Goal: Task Accomplishment & Management: Manage account settings

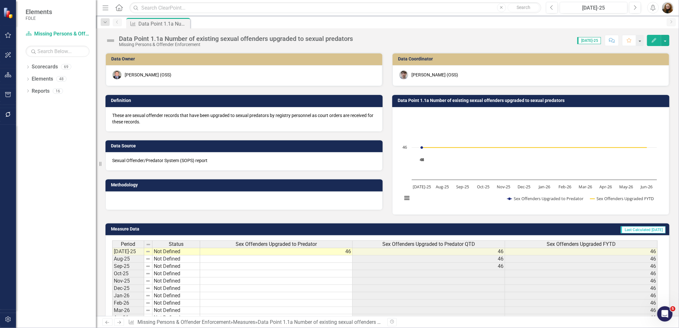
click at [471, 50] on div "Data Point 1.1a Number of existing sexual offenders upgraded to sexual predator…" at bounding box center [387, 172] width 583 height 288
click at [29, 66] on icon "Dropdown" at bounding box center [28, 68] width 4 height 4
click at [29, 103] on icon "Dropdown" at bounding box center [31, 103] width 5 height 4
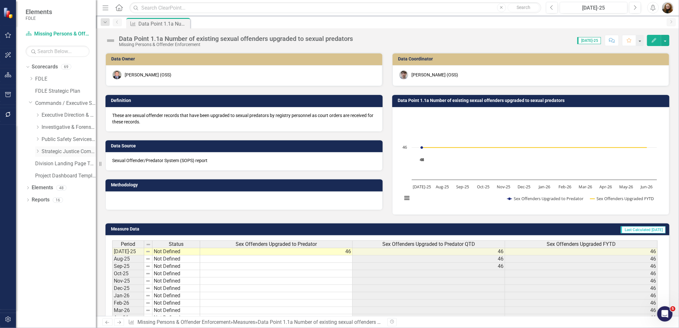
drag, startPoint x: 36, startPoint y: 150, endPoint x: 47, endPoint y: 154, distance: 11.8
click at [36, 150] on icon "Dropdown" at bounding box center [37, 151] width 5 height 4
click at [45, 176] on icon at bounding box center [44, 175] width 2 height 3
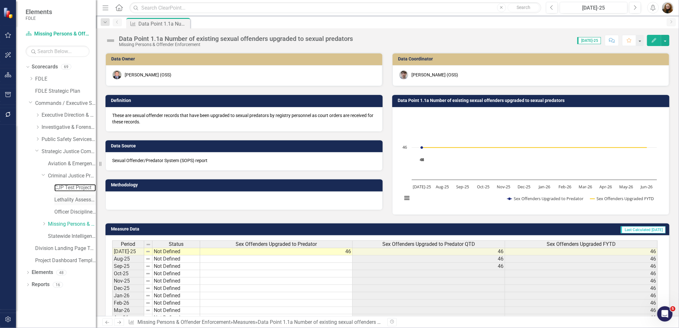
drag, startPoint x: 62, startPoint y: 189, endPoint x: 66, endPoint y: 194, distance: 6.7
click at [62, 189] on link "CJP Test Project" at bounding box center [75, 187] width 42 height 7
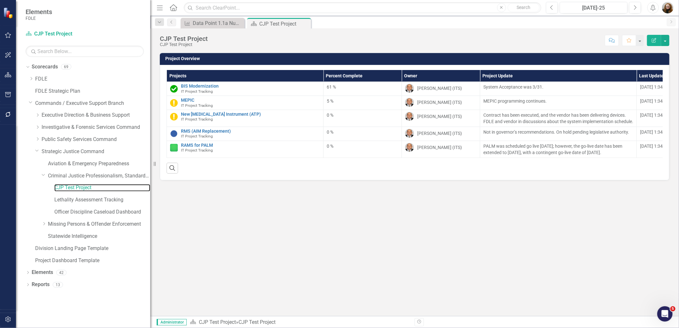
drag, startPoint x: 97, startPoint y: 241, endPoint x: 150, endPoint y: 248, distance: 53.6
click at [150, 248] on div "Resize" at bounding box center [152, 164] width 5 height 328
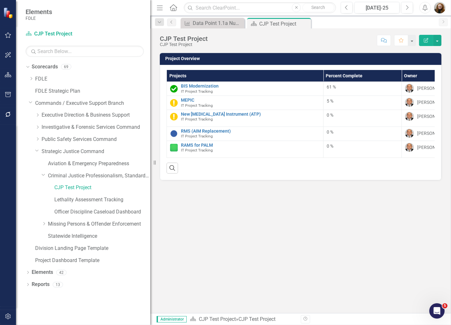
click at [440, 243] on div "Project Overview Projects Percent Complete Owner Project Update Last Updated BI…" at bounding box center [300, 182] width 301 height 261
click at [275, 246] on div "Project Overview Projects Percent Complete Owner Project Update Last Updated BI…" at bounding box center [300, 182] width 301 height 261
click at [43, 274] on link "Elements" at bounding box center [42, 272] width 21 height 7
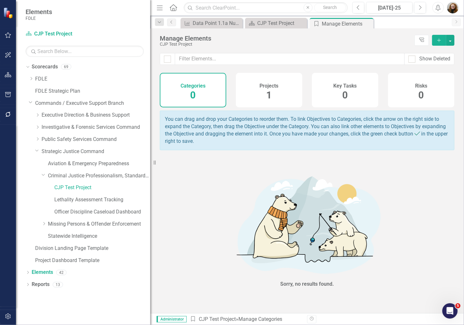
click at [233, 216] on img at bounding box center [307, 224] width 192 height 110
click at [268, 91] on span "1" at bounding box center [269, 95] width 5 height 11
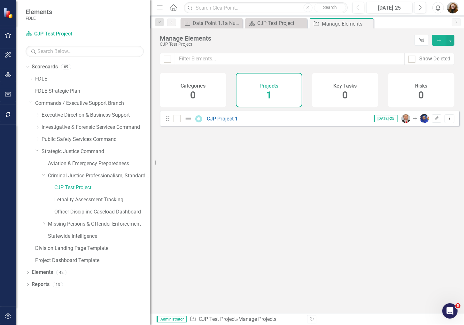
click at [100, 295] on div "Dropdown Scorecards 69 Dropdown FDLE Commissioner's Initiative Team Project Das…" at bounding box center [83, 194] width 134 height 264
drag, startPoint x: 78, startPoint y: 188, endPoint x: 44, endPoint y: 68, distance: 124.5
click at [36, 79] on link "FDLE" at bounding box center [92, 78] width 115 height 7
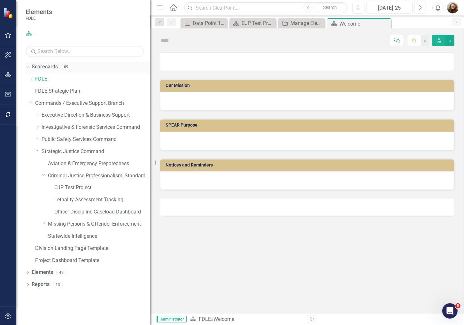
click at [45, 66] on link "Scorecards" at bounding box center [45, 66] width 26 height 7
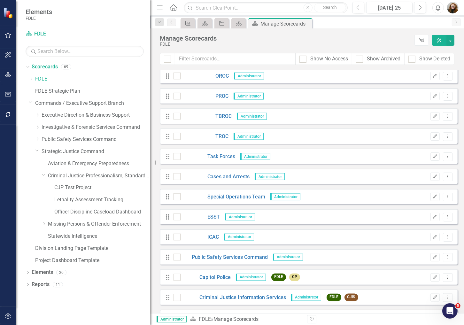
scroll to position [1102, 0]
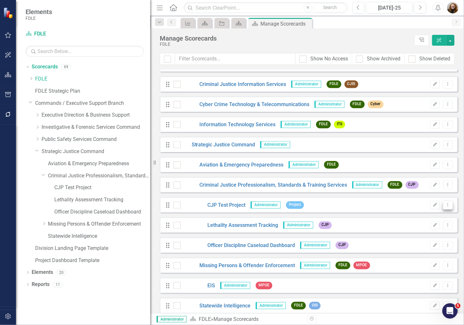
click at [443, 207] on button "Dropdown Menu" at bounding box center [448, 205] width 10 height 9
click at [415, 249] on link "Trash Delete Scorecard" at bounding box center [413, 251] width 71 height 12
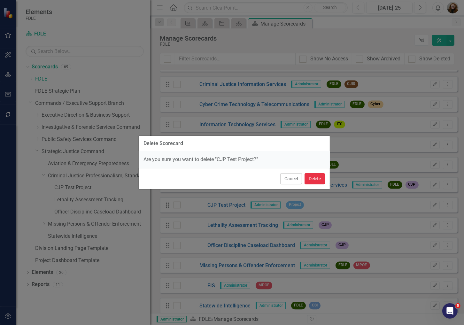
click at [318, 180] on button "Delete" at bounding box center [315, 178] width 20 height 11
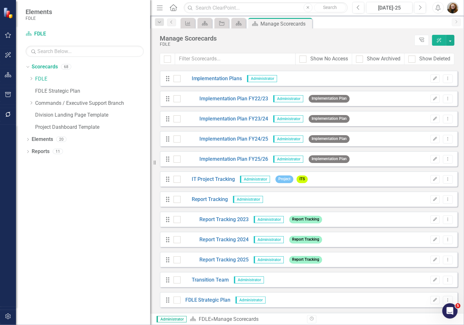
scroll to position [36, 0]
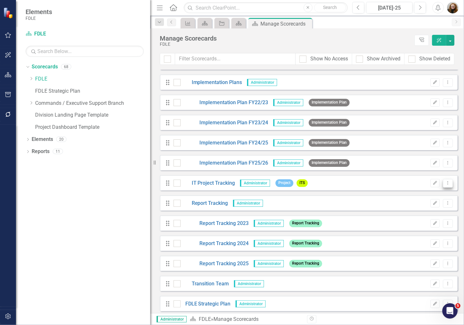
click at [443, 186] on button "Dropdown Menu" at bounding box center [448, 183] width 10 height 9
click at [426, 203] on link "Copy Duplicate Scorecard" at bounding box center [413, 206] width 71 height 12
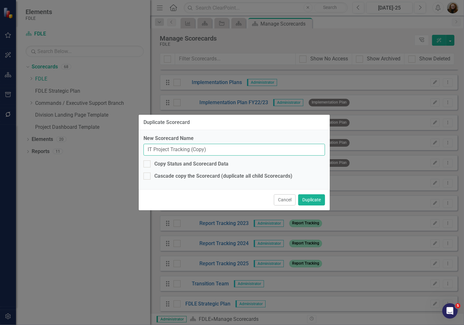
click at [222, 152] on input "IT Project Tracking (Copy)" at bounding box center [235, 150] width 182 height 12
drag, startPoint x: 233, startPoint y: 149, endPoint x: 129, endPoint y: 155, distance: 104.4
click at [127, 154] on div "Duplicate Scorecard New Scorecard Name IT Project Tracking (Copy) Copy Status a…" at bounding box center [232, 162] width 464 height 325
type input "CJP Test Project"
click at [320, 203] on button "Duplicate" at bounding box center [311, 199] width 27 height 11
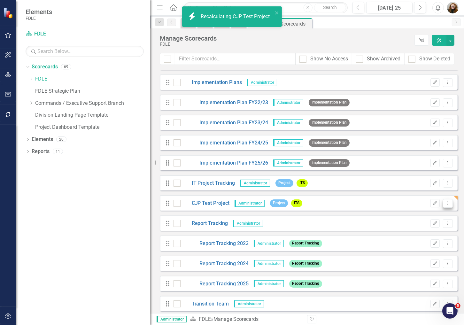
click at [446, 203] on icon "Dropdown Menu" at bounding box center [448, 203] width 5 height 4
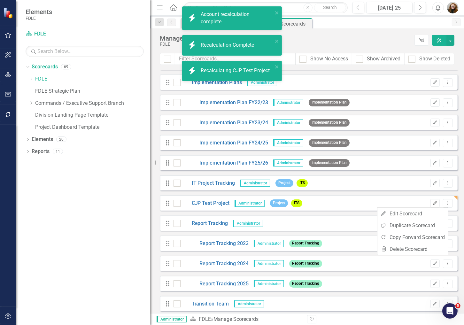
click at [435, 203] on button "Edit" at bounding box center [435, 203] width 9 height 8
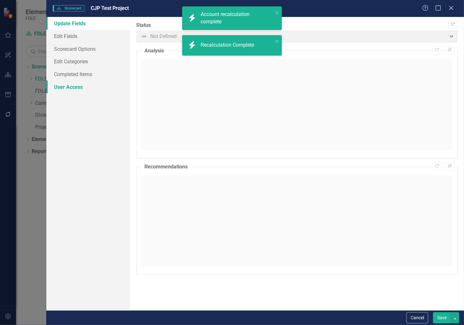
click at [71, 89] on link "User Access" at bounding box center [87, 87] width 83 height 13
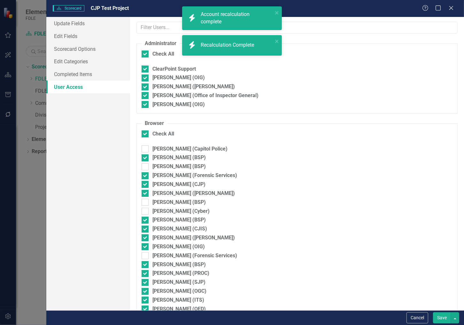
checkbox input "false"
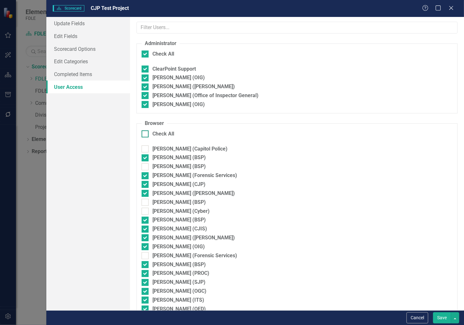
click at [145, 134] on input "Check All" at bounding box center [144, 132] width 4 height 4
checkbox input "true"
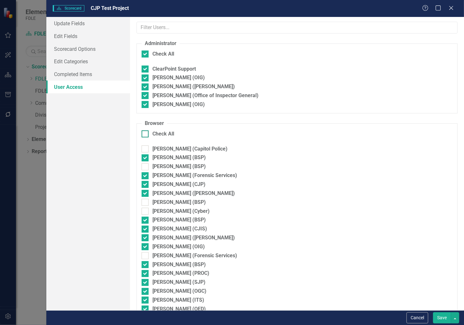
checkbox input "true"
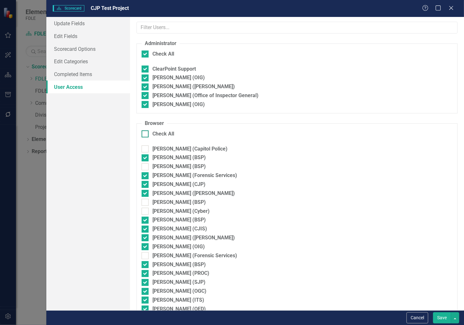
checkbox input "true"
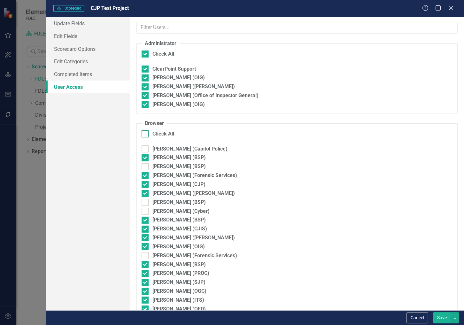
checkbox input "true"
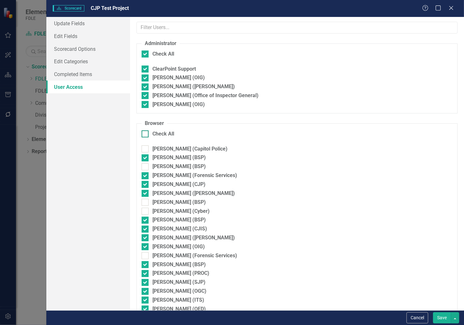
checkbox input "true"
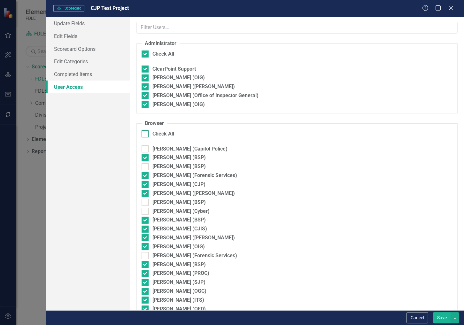
checkbox input "true"
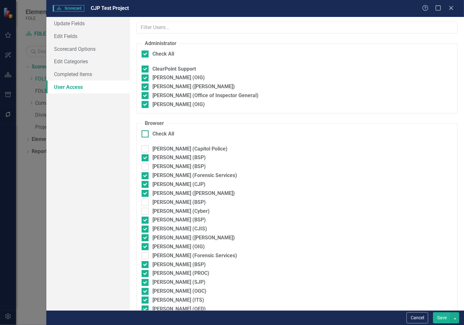
checkbox input "true"
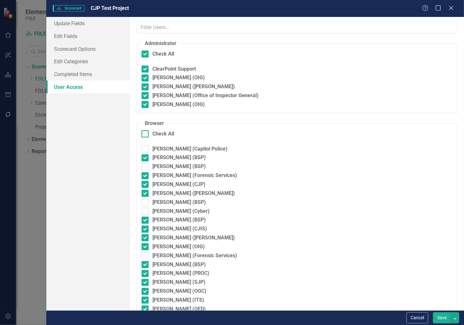
checkbox input "true"
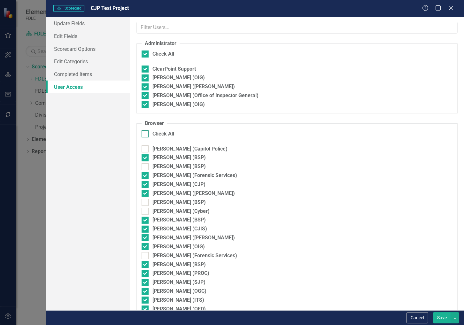
checkbox input "true"
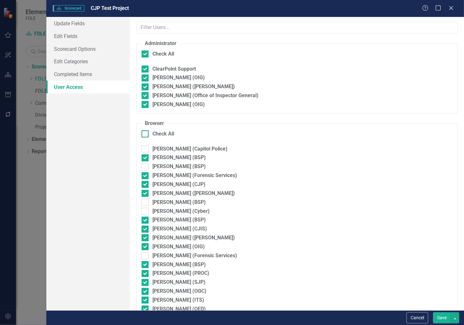
checkbox input "true"
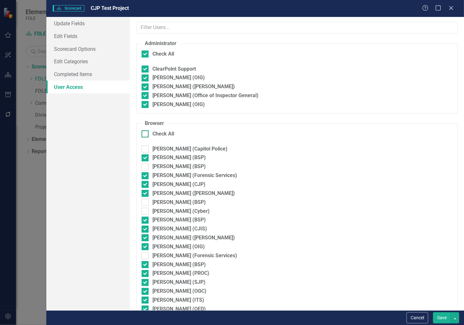
checkbox input "true"
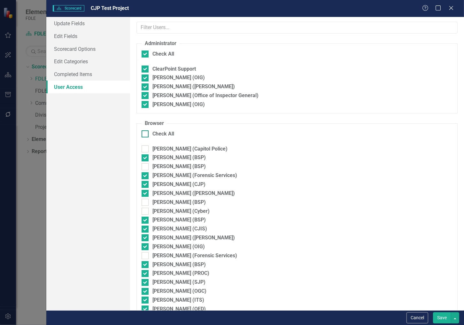
checkbox input "true"
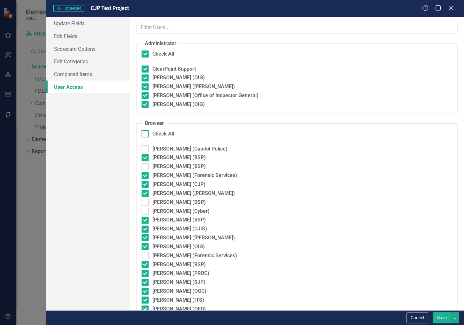
checkbox input "true"
click at [145, 134] on input "Check All" at bounding box center [144, 132] width 4 height 4
checkbox input "false"
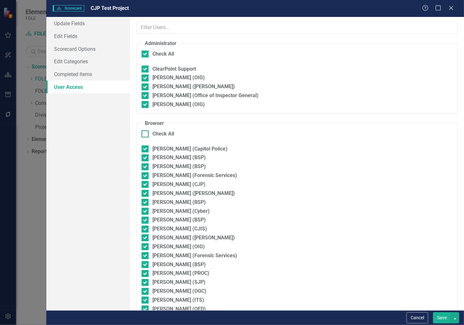
checkbox input "false"
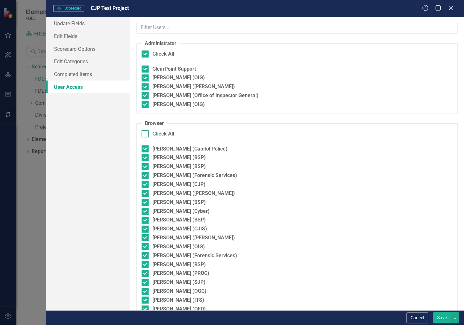
checkbox input "false"
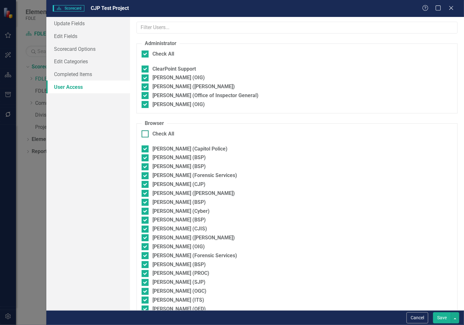
checkbox input "false"
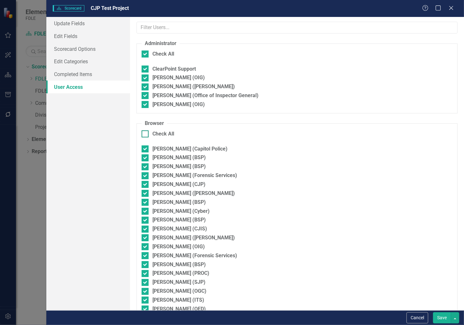
checkbox input "false"
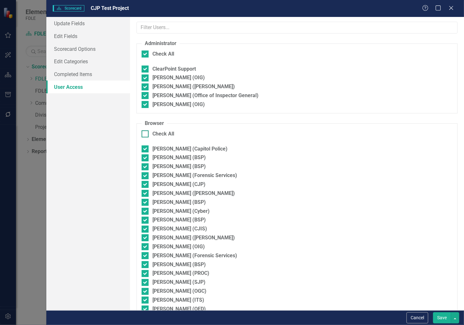
checkbox input "false"
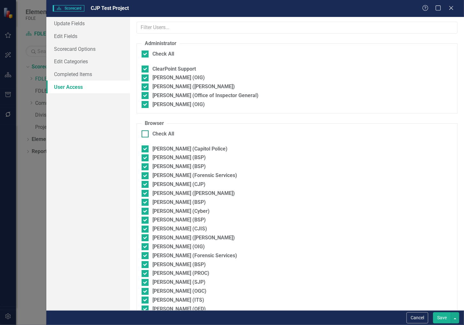
checkbox input "false"
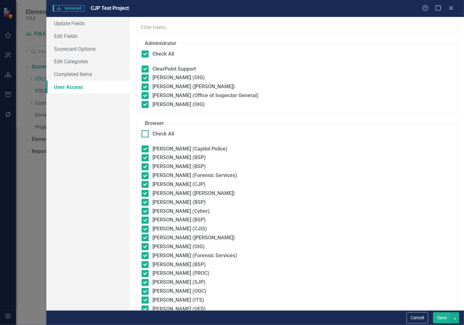
checkbox input "false"
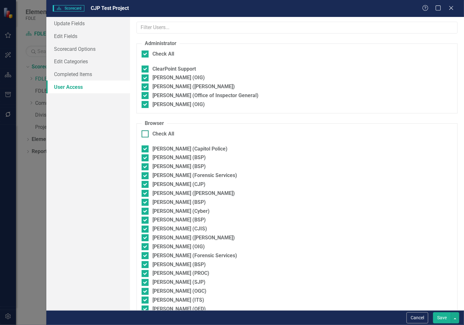
checkbox input "false"
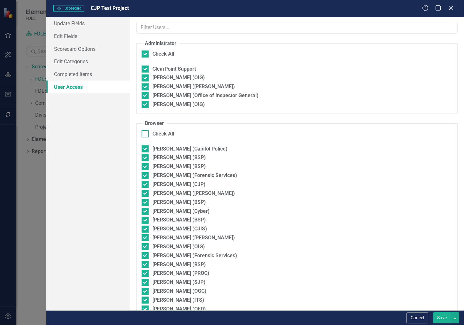
checkbox input "false"
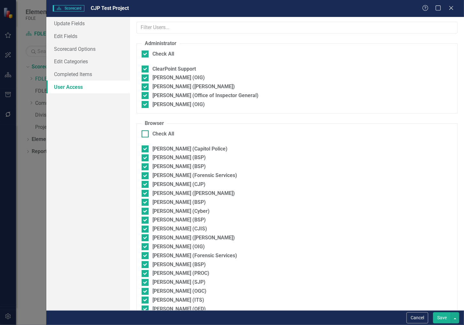
checkbox input "false"
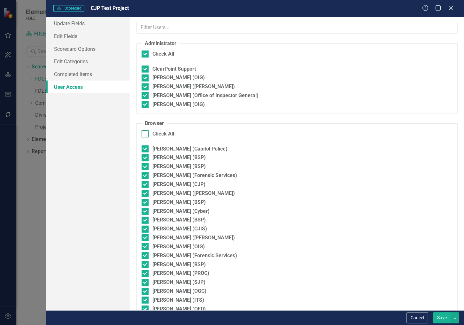
checkbox input "false"
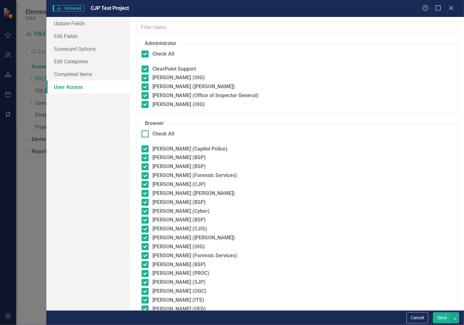
checkbox input "false"
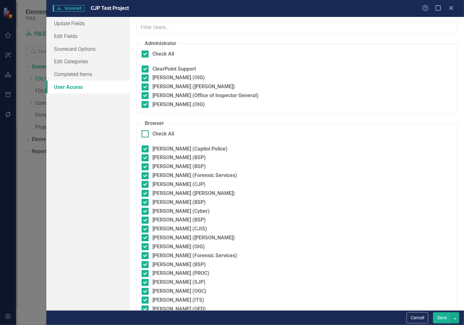
checkbox input "false"
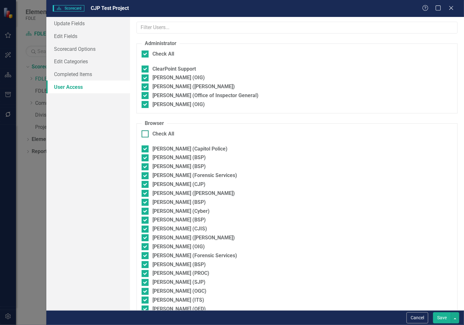
checkbox input "false"
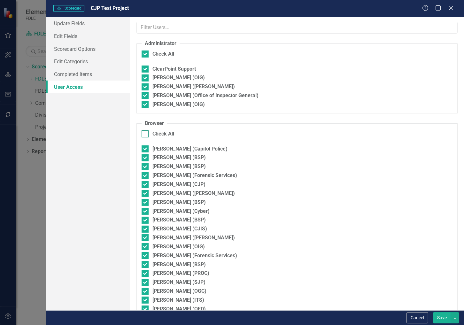
checkbox input "false"
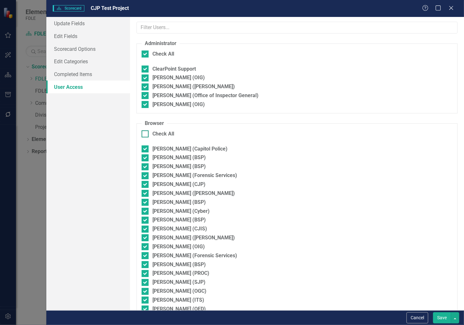
checkbox input "false"
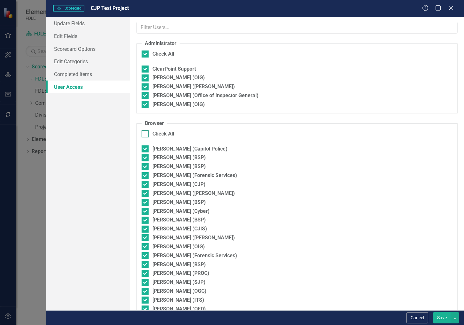
checkbox input "false"
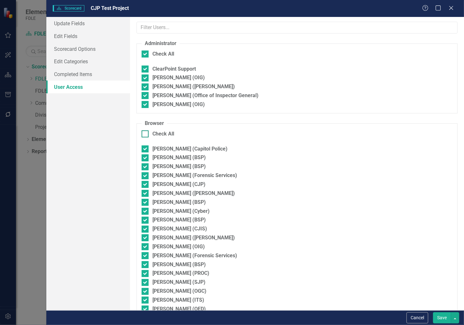
checkbox input "false"
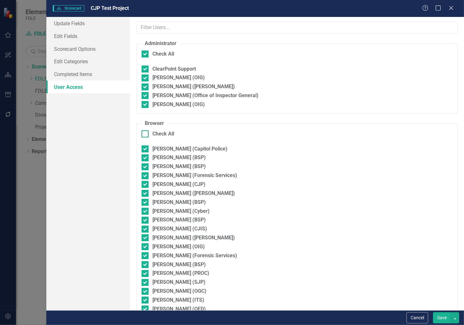
checkbox input "false"
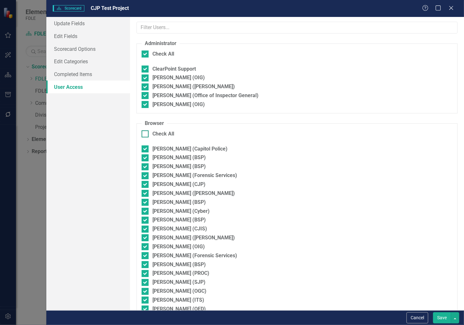
checkbox input "false"
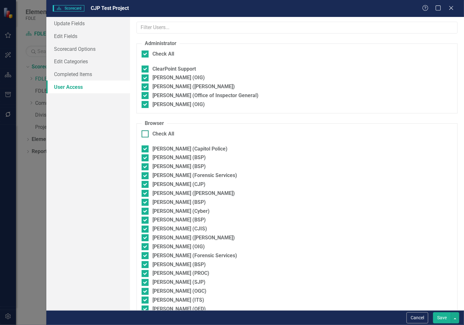
checkbox input "false"
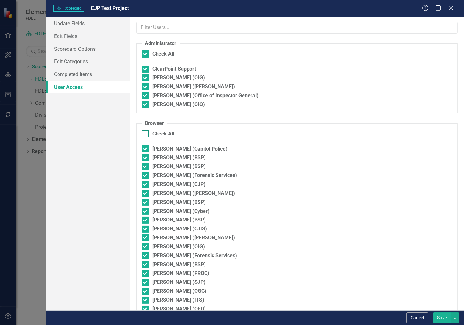
checkbox input "false"
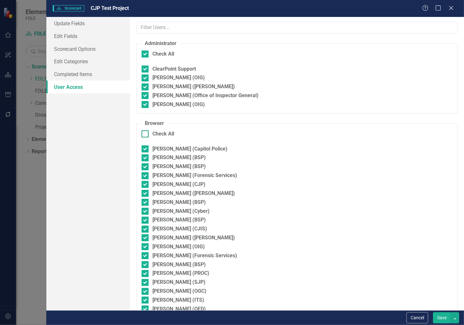
checkbox input "false"
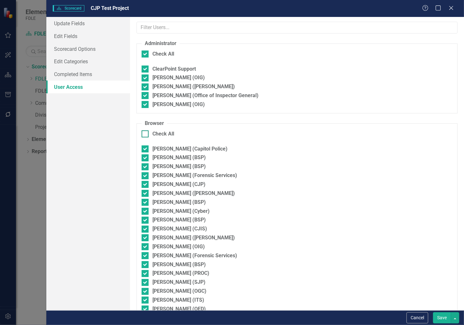
checkbox input "false"
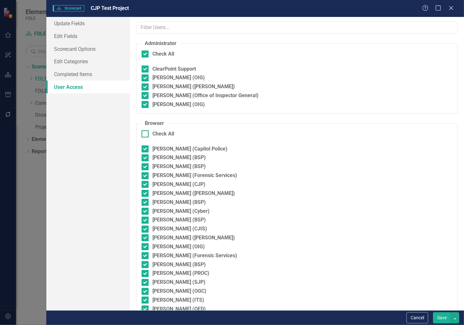
checkbox input "false"
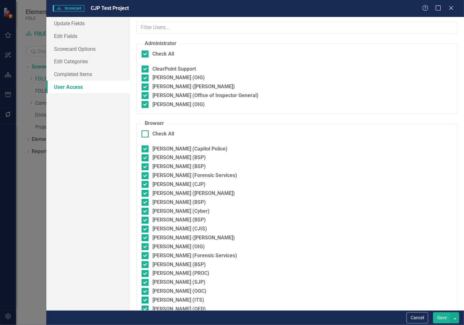
checkbox input "false"
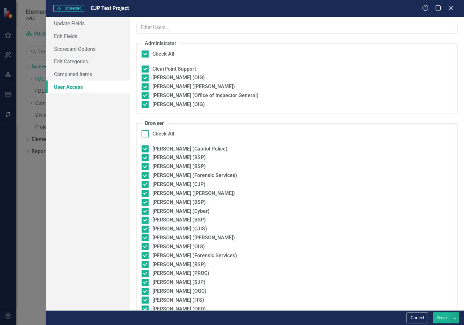
checkbox input "false"
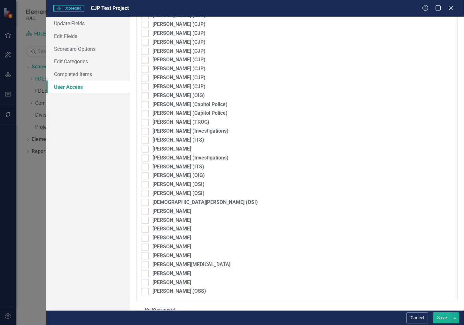
scroll to position [1244, 0]
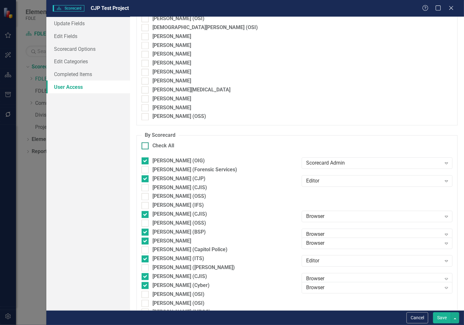
click at [147, 145] on div at bounding box center [145, 145] width 7 height 7
click at [146, 145] on input "Check All" at bounding box center [144, 144] width 4 height 4
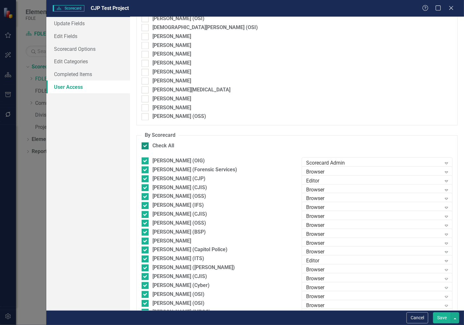
click at [145, 146] on input "Check All" at bounding box center [144, 144] width 4 height 4
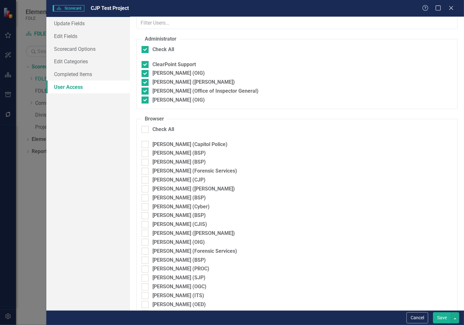
scroll to position [0, 0]
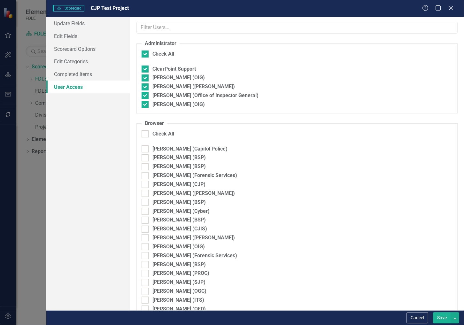
drag, startPoint x: 145, startPoint y: 98, endPoint x: 146, endPoint y: 91, distance: 7.1
click at [145, 97] on div at bounding box center [145, 95] width 7 height 7
click at [145, 96] on input "[PERSON_NAME] (Office of Inspector General)" at bounding box center [144, 94] width 4 height 4
drag, startPoint x: 146, startPoint y: 90, endPoint x: 146, endPoint y: 80, distance: 9.3
click at [146, 88] on div at bounding box center [145, 86] width 7 height 7
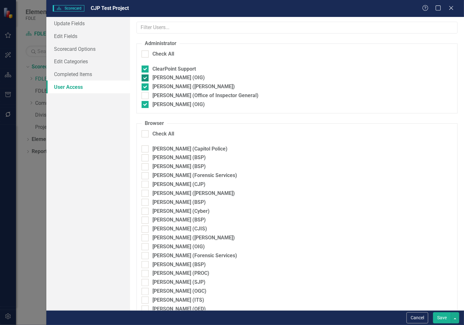
click at [146, 88] on input "[PERSON_NAME] ([PERSON_NAME])" at bounding box center [144, 85] width 4 height 4
click at [146, 79] on div at bounding box center [145, 78] width 7 height 7
click at [146, 79] on input "[PERSON_NAME] (OIG)" at bounding box center [144, 77] width 4 height 4
click at [145, 71] on div at bounding box center [145, 69] width 7 height 7
click at [145, 70] on input "ClearPoint Support" at bounding box center [144, 68] width 4 height 4
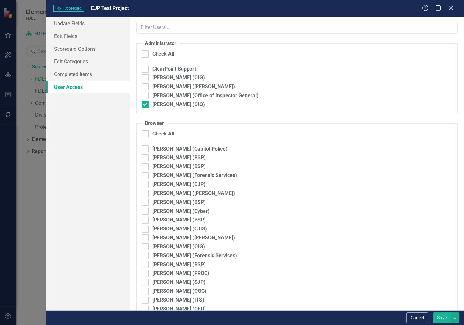
click at [440, 321] on button "Save" at bounding box center [442, 317] width 18 height 11
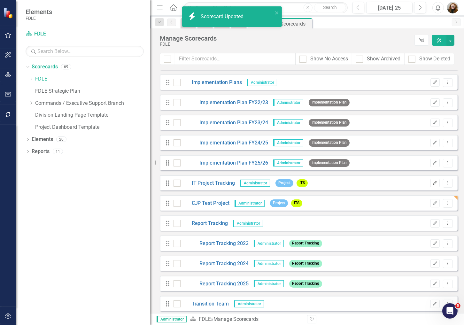
click at [433, 184] on icon "Edit" at bounding box center [435, 183] width 5 height 4
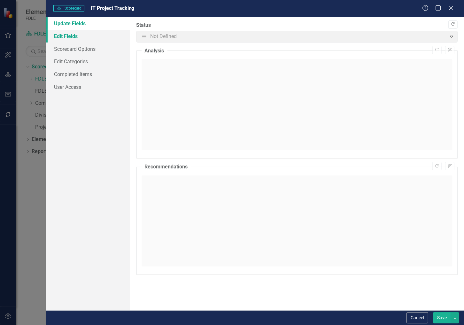
click at [67, 38] on link "Edit Fields" at bounding box center [87, 36] width 83 height 13
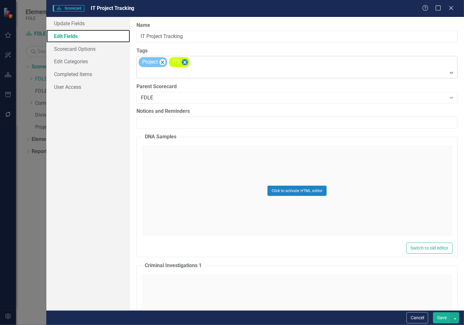
click at [186, 63] on icon "Remove [object Object]" at bounding box center [185, 62] width 3 height 3
click at [171, 99] on div "FDLE" at bounding box center [294, 97] width 306 height 7
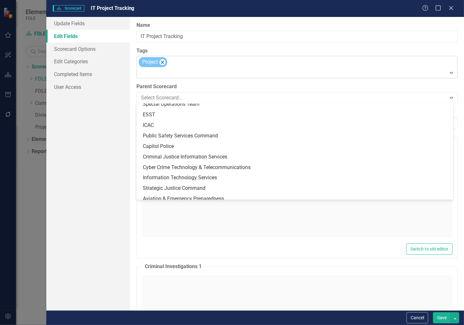
scroll to position [629, 0]
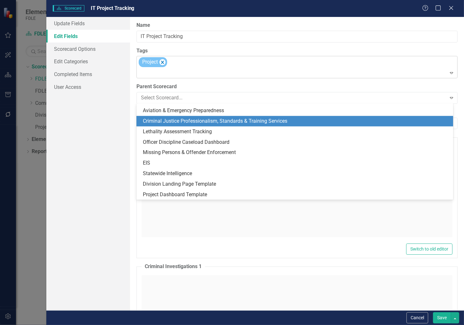
click at [194, 123] on div "Criminal Justice Professionalism, Standards & Training Services" at bounding box center [296, 121] width 307 height 7
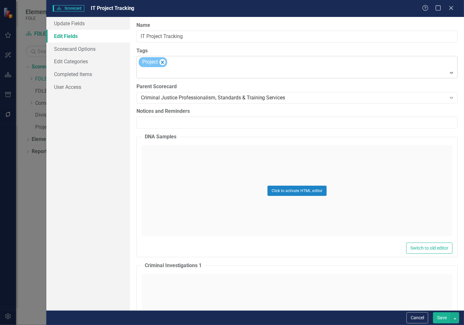
click at [442, 321] on button "Save" at bounding box center [442, 317] width 18 height 11
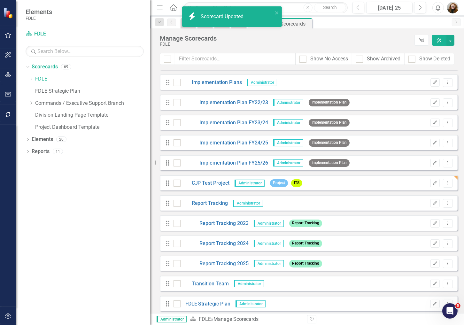
scroll to position [1115, 0]
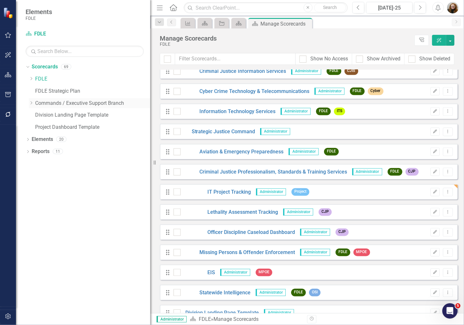
click at [32, 104] on icon "Dropdown" at bounding box center [31, 103] width 5 height 4
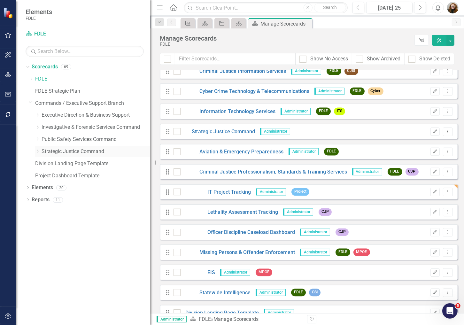
click at [37, 152] on icon "Dropdown" at bounding box center [37, 151] width 5 height 4
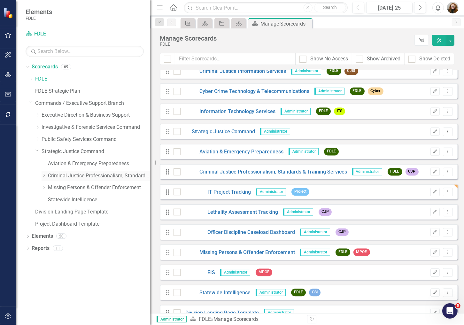
click at [43, 175] on icon "Dropdown" at bounding box center [44, 176] width 5 height 4
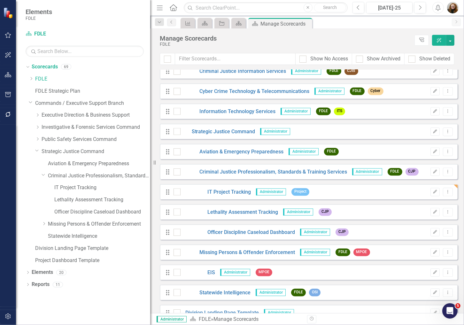
click at [110, 298] on div "Dropdown Scorecards 69 Dropdown FDLE Commissioner's Initiative Team Project Das…" at bounding box center [83, 194] width 134 height 264
click at [204, 23] on icon at bounding box center [205, 23] width 6 height 4
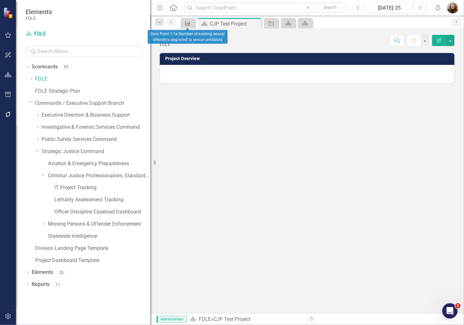
click at [191, 23] on icon "Measure" at bounding box center [188, 23] width 6 height 5
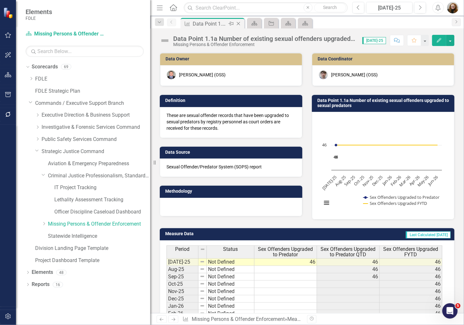
click at [238, 23] on icon "Close" at bounding box center [238, 23] width 6 height 5
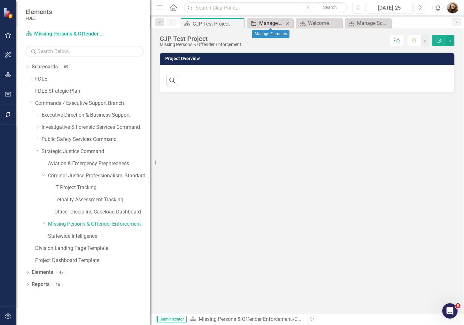
click at [269, 21] on div "Manage Elements" at bounding box center [271, 23] width 25 height 8
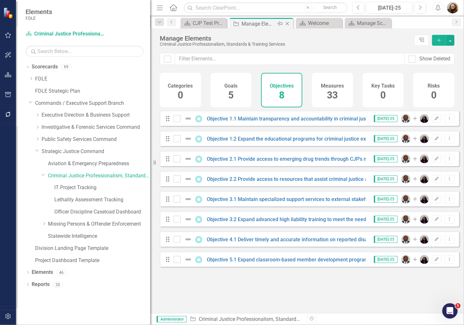
click at [287, 22] on icon "Close" at bounding box center [287, 23] width 6 height 5
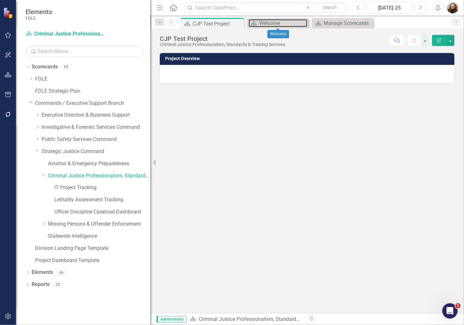
click at [287, 22] on div "Welcome" at bounding box center [283, 23] width 48 height 8
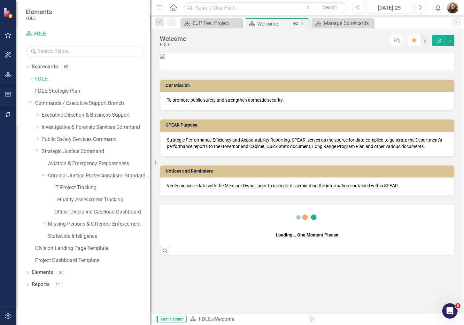
click at [301, 23] on icon "Close" at bounding box center [303, 23] width 6 height 5
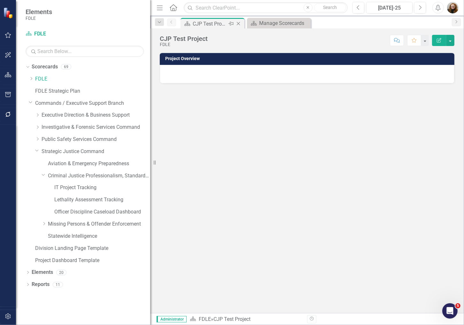
click at [205, 23] on div "CJP Test Project" at bounding box center [210, 24] width 34 height 8
click at [239, 23] on icon at bounding box center [239, 24] width 4 height 4
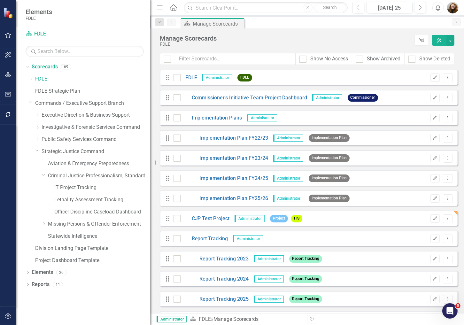
scroll to position [36, 0]
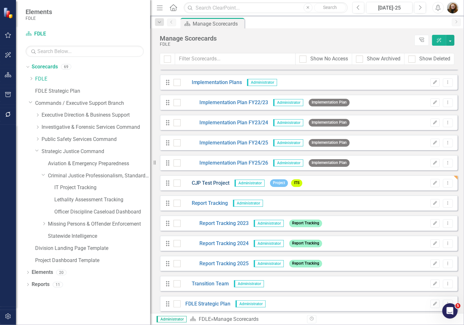
click at [209, 180] on link "CJP Test Project" at bounding box center [205, 183] width 49 height 7
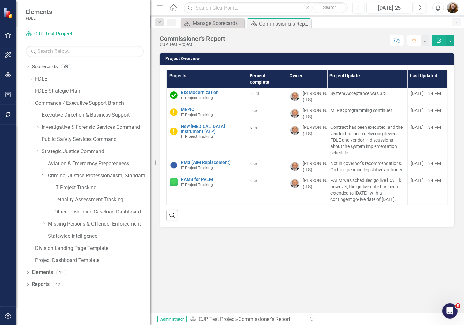
click at [446, 41] on button "Edit Report" at bounding box center [439, 40] width 14 height 11
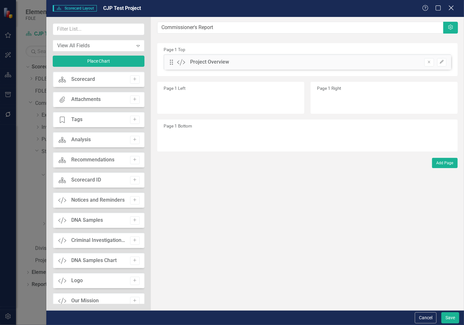
click at [454, 7] on icon "Close" at bounding box center [451, 8] width 8 height 6
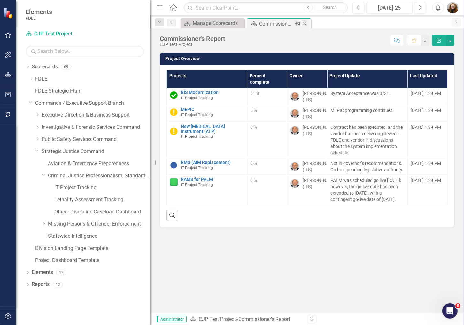
click at [304, 23] on icon at bounding box center [306, 24] width 4 height 4
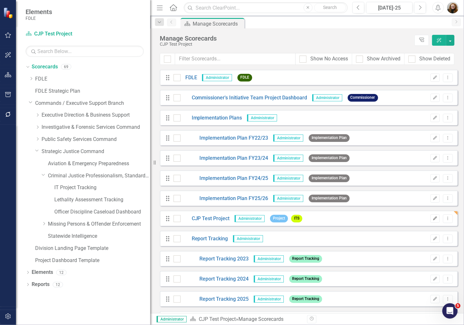
click at [434, 218] on icon "button" at bounding box center [436, 219] width 4 height 4
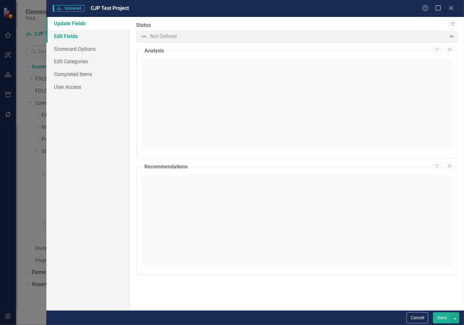
click at [93, 37] on link "Edit Fields" at bounding box center [87, 36] width 83 height 13
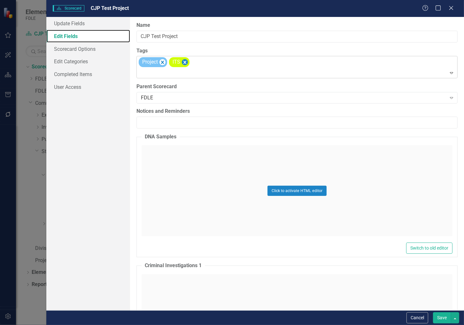
click at [184, 63] on icon "Remove [object Object]" at bounding box center [185, 63] width 6 height 8
click at [170, 97] on div "FDLE" at bounding box center [294, 97] width 306 height 7
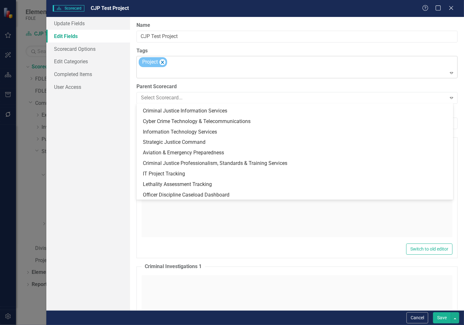
scroll to position [579, 0]
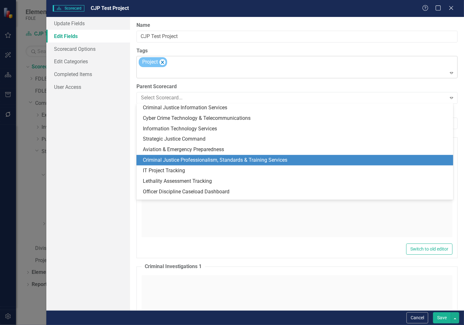
click at [183, 159] on div "Criminal Justice Professionalism, Standards & Training Services" at bounding box center [296, 160] width 307 height 7
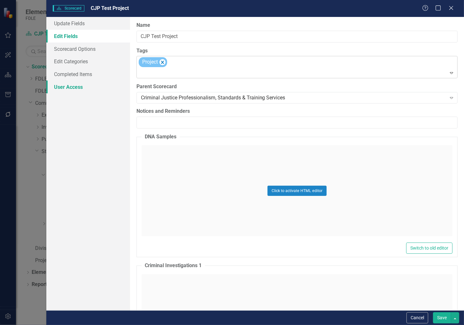
click at [75, 86] on link "User Access" at bounding box center [87, 87] width 83 height 13
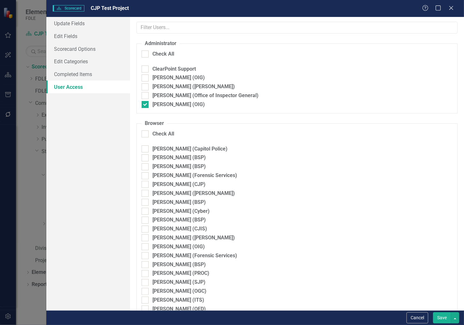
click at [440, 318] on button "Save" at bounding box center [442, 317] width 18 height 11
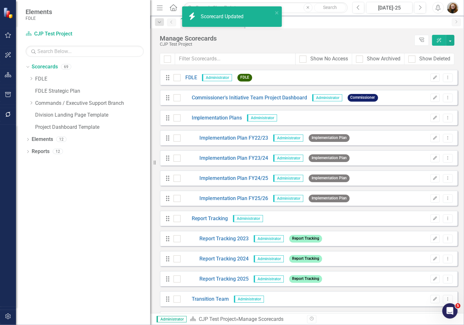
scroll to position [1115, 0]
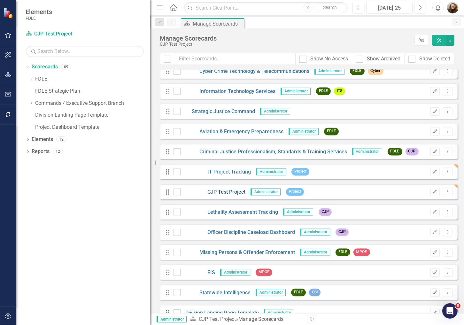
click at [231, 191] on link "CJP Test Project" at bounding box center [213, 192] width 65 height 7
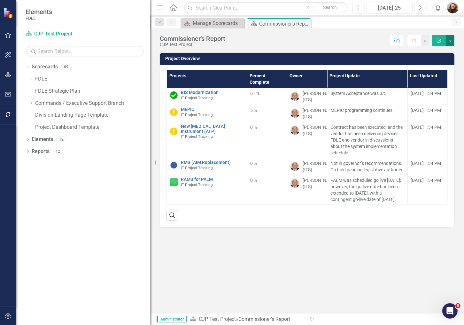
click at [453, 43] on button "button" at bounding box center [450, 40] width 8 height 11
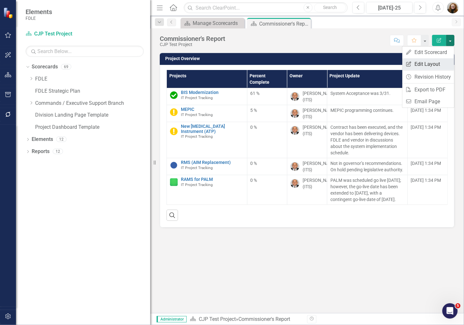
click at [431, 63] on link "Edit Report Edit Layout" at bounding box center [429, 64] width 52 height 12
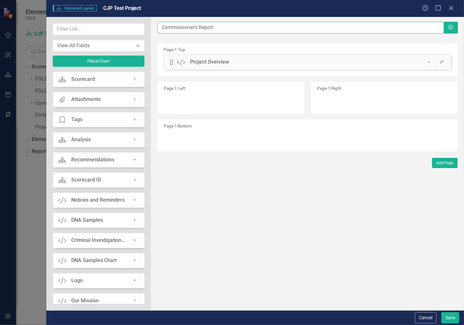
drag, startPoint x: 201, startPoint y: 28, endPoint x: 110, endPoint y: 34, distance: 90.7
click at [110, 34] on div "View All Fields Expand Place Chart Scorecard Scorecard Add Attachments Attachme…" at bounding box center [255, 164] width 418 height 294
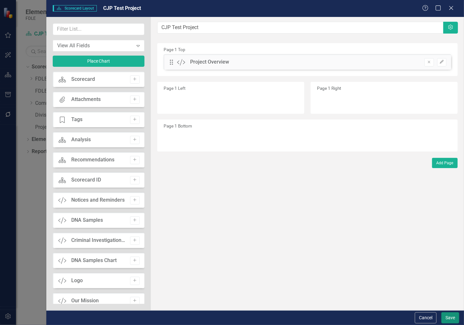
click at [454, 321] on button "Save" at bounding box center [451, 317] width 18 height 11
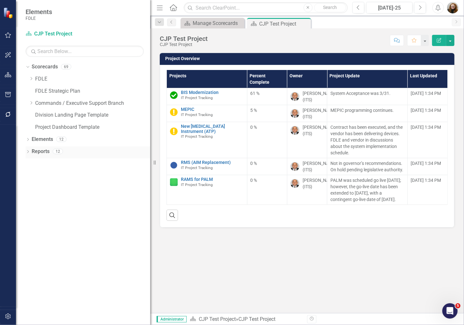
click at [114, 156] on div "Reports 12" at bounding box center [91, 152] width 119 height 12
click at [30, 105] on icon "Dropdown" at bounding box center [31, 103] width 5 height 4
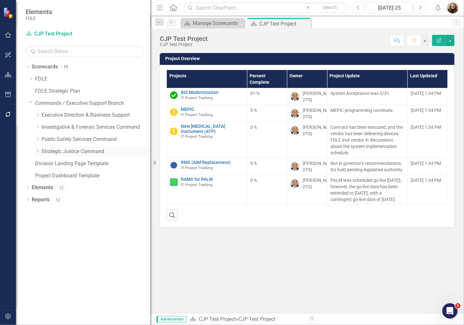
click at [37, 155] on div "Dropdown Strategic Justice Command" at bounding box center [92, 151] width 115 height 11
click at [36, 154] on div "Dropdown" at bounding box center [37, 151] width 5 height 5
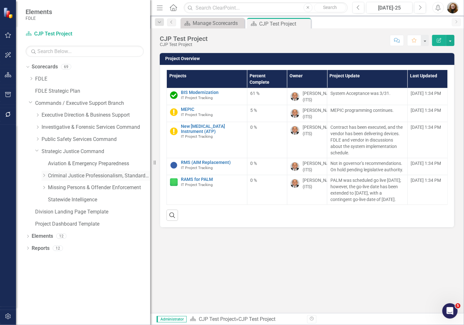
click at [43, 178] on div "Dropdown" at bounding box center [44, 175] width 5 height 5
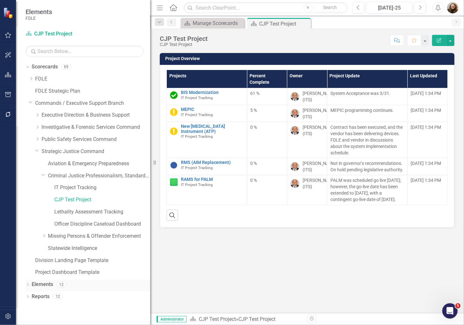
click at [46, 285] on link "Elements" at bounding box center [42, 284] width 21 height 7
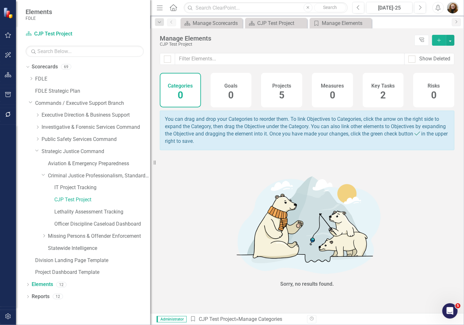
click at [286, 95] on div "Projects 5" at bounding box center [281, 90] width 41 height 35
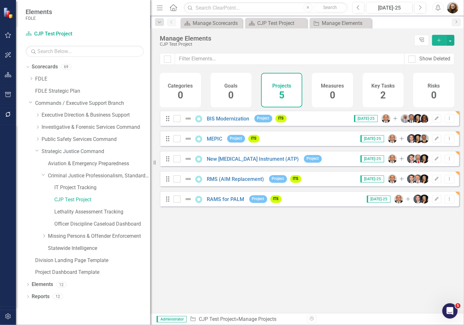
click at [263, 260] on div "Looks like you don't have any Projects set up yet. Why don't you add an Project…" at bounding box center [310, 204] width 300 height 187
drag, startPoint x: 179, startPoint y: 205, endPoint x: 179, endPoint y: 195, distance: 9.9
click at [179, 202] on div at bounding box center [177, 199] width 7 height 7
click at [178, 200] on input "checkbox" at bounding box center [176, 198] width 4 height 4
click at [180, 183] on div at bounding box center [177, 179] width 7 height 7
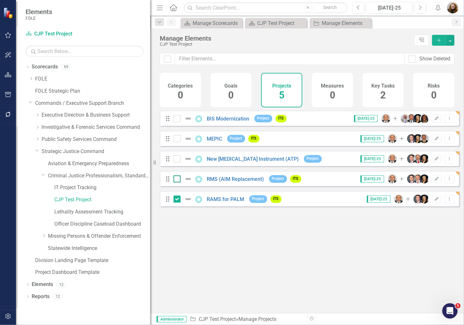
click at [178, 180] on input "checkbox" at bounding box center [176, 178] width 4 height 4
click at [177, 160] on input "checkbox" at bounding box center [176, 157] width 4 height 4
click at [178, 139] on div at bounding box center [185, 139] width 22 height 8
click at [178, 139] on input "checkbox" at bounding box center [176, 137] width 4 height 4
drag, startPoint x: 178, startPoint y: 123, endPoint x: 215, endPoint y: 123, distance: 36.5
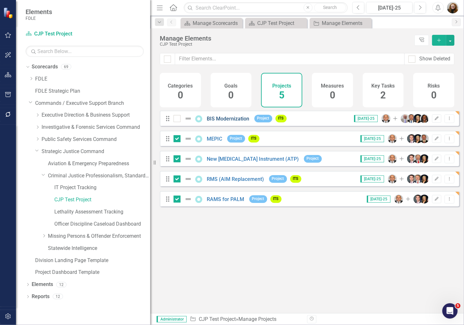
click at [179, 122] on div at bounding box center [177, 118] width 7 height 7
click at [178, 119] on input "checkbox" at bounding box center [176, 117] width 4 height 4
click at [450, 43] on button "button" at bounding box center [450, 40] width 8 height 11
click at [434, 83] on link "Trash Delete Multiple" at bounding box center [429, 88] width 51 height 12
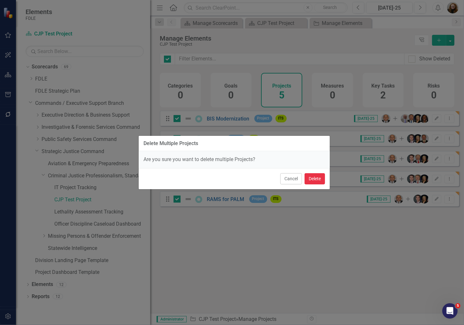
click at [314, 181] on button "Delete" at bounding box center [315, 178] width 20 height 11
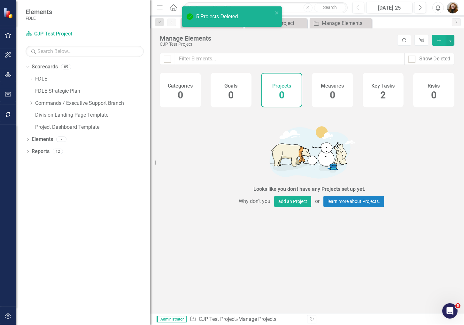
click at [382, 94] on span "2" at bounding box center [383, 95] width 5 height 11
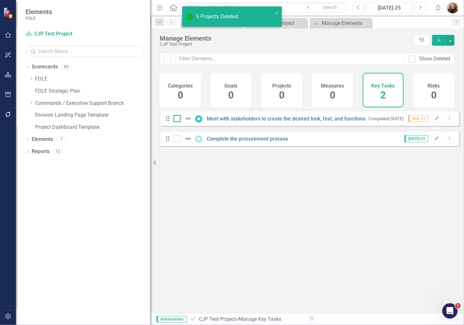
drag, startPoint x: 179, startPoint y: 123, endPoint x: 179, endPoint y: 130, distance: 7.0
click at [179, 122] on div at bounding box center [177, 118] width 7 height 7
click at [178, 119] on input "checkbox" at bounding box center [176, 117] width 4 height 4
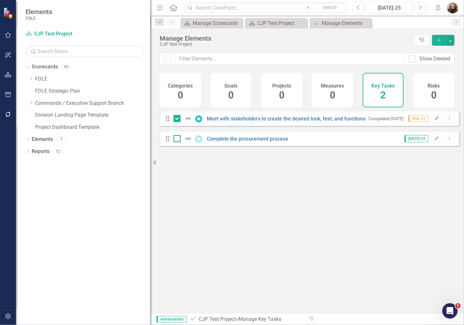
click at [175, 142] on div at bounding box center [177, 138] width 7 height 7
click at [175, 139] on input "checkbox" at bounding box center [176, 137] width 4 height 4
click at [452, 43] on button "button" at bounding box center [450, 40] width 8 height 11
click at [433, 87] on link "Trash Delete Multiple" at bounding box center [429, 88] width 51 height 12
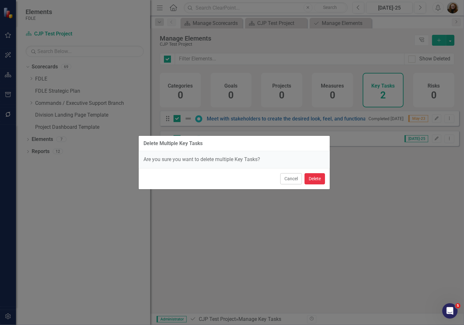
click at [312, 178] on button "Delete" at bounding box center [315, 178] width 20 height 11
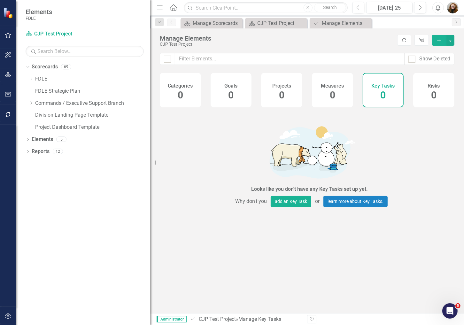
click at [253, 162] on div "Looks like you don't have any Key Tasks set up yet. Why don't you add an Key Ta…" at bounding box center [310, 164] width 192 height 107
click at [437, 40] on icon "Add" at bounding box center [440, 40] width 6 height 4
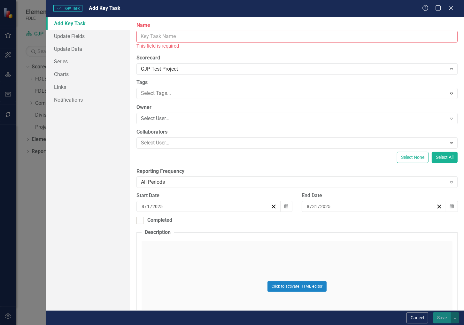
click at [152, 33] on input "Name" at bounding box center [297, 37] width 321 height 12
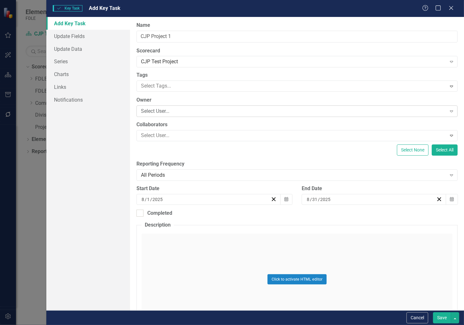
click at [151, 114] on div "Select User..." at bounding box center [294, 111] width 306 height 7
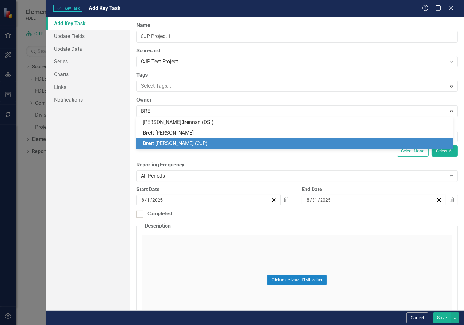
click at [170, 144] on span "Bre tt [PERSON_NAME] (CJP)" at bounding box center [175, 143] width 65 height 6
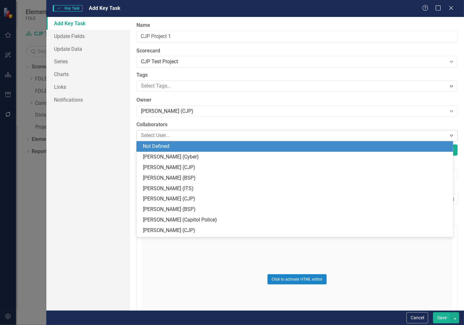
click at [170, 138] on div at bounding box center [292, 135] width 308 height 9
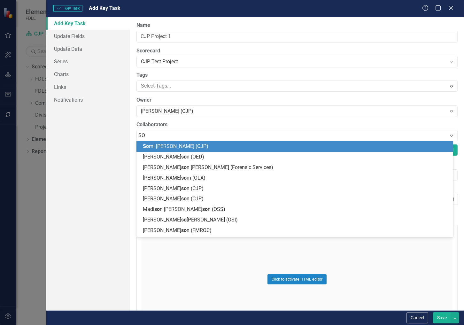
click at [175, 148] on span "So mi [PERSON_NAME] (CJP)" at bounding box center [176, 146] width 66 height 6
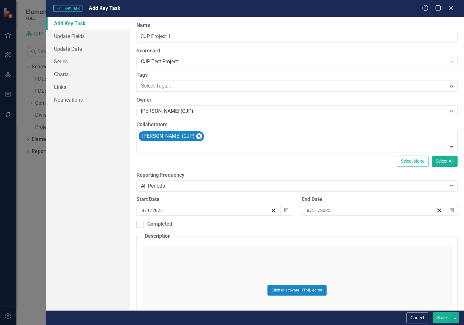
click at [442, 317] on button "Save" at bounding box center [442, 317] width 18 height 11
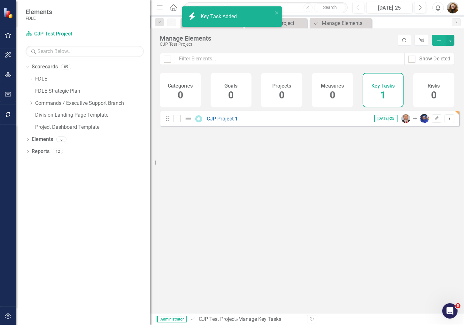
click at [304, 238] on div "Looks like you don't have any Key Tasks set up yet. Why don't you add an Key Ta…" at bounding box center [310, 204] width 300 height 187
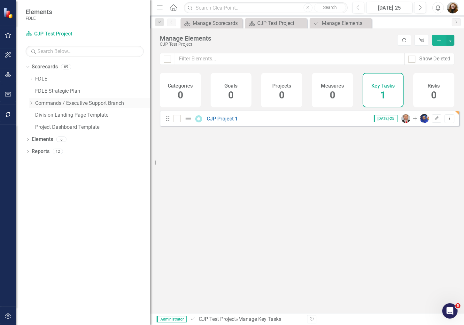
click at [30, 105] on icon "Dropdown" at bounding box center [31, 103] width 5 height 4
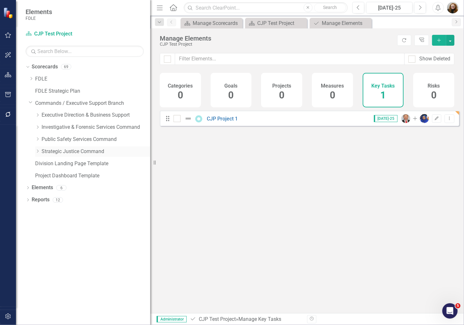
click at [37, 153] on icon "Dropdown" at bounding box center [37, 151] width 5 height 4
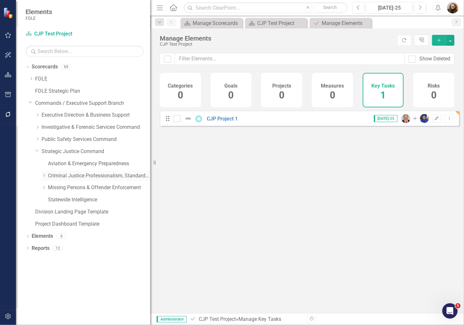
click at [43, 177] on icon "Dropdown" at bounding box center [44, 176] width 5 height 4
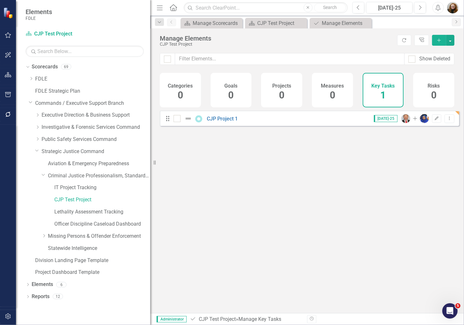
click at [262, 178] on div "Looks like you don't have any Key Tasks set up yet. Why don't you add an Key Ta…" at bounding box center [310, 204] width 300 height 187
click at [344, 164] on div "Looks like you don't have any Key Tasks set up yet. Why don't you add an Key Ta…" at bounding box center [310, 204] width 300 height 187
click at [325, 83] on h4 "Measures" at bounding box center [332, 86] width 23 height 6
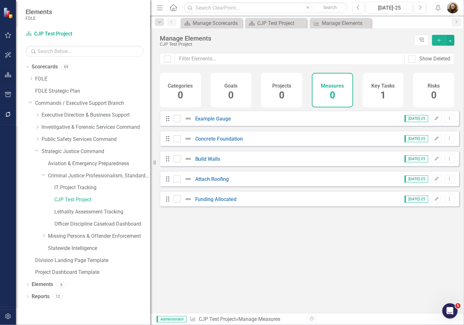
click at [223, 93] on div "Goals 0" at bounding box center [231, 90] width 41 height 35
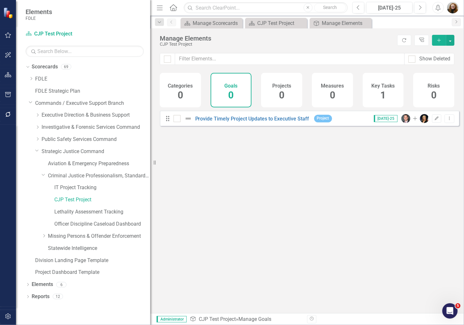
click at [274, 92] on div "Projects 0" at bounding box center [281, 90] width 41 height 35
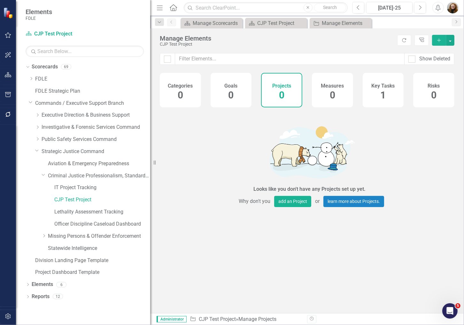
click at [385, 92] on span "1" at bounding box center [383, 95] width 5 height 11
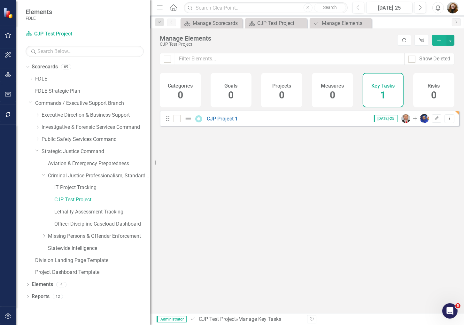
click at [276, 95] on div "Projects 0" at bounding box center [281, 90] width 41 height 35
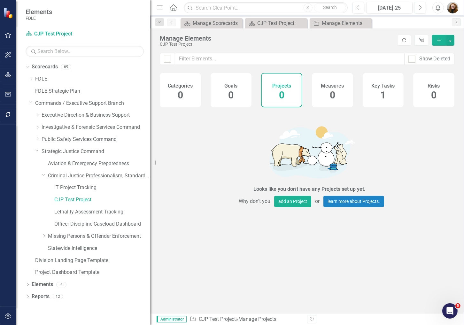
drag, startPoint x: 277, startPoint y: 95, endPoint x: 286, endPoint y: 93, distance: 8.8
click at [286, 93] on div "Projects 0" at bounding box center [281, 90] width 41 height 35
click at [386, 95] on div "Key Tasks 1" at bounding box center [383, 90] width 41 height 35
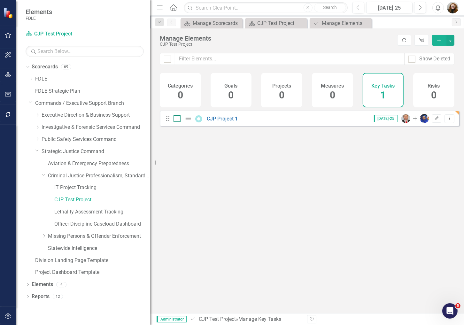
drag, startPoint x: 174, startPoint y: 124, endPoint x: 185, endPoint y: 123, distance: 10.2
click at [175, 122] on div at bounding box center [177, 118] width 7 height 7
click at [175, 119] on input "checkbox" at bounding box center [176, 117] width 4 height 4
click at [447, 123] on button "Dropdown Menu" at bounding box center [450, 119] width 10 height 9
click at [422, 169] on link "Trash Delete Key Task" at bounding box center [420, 169] width 59 height 12
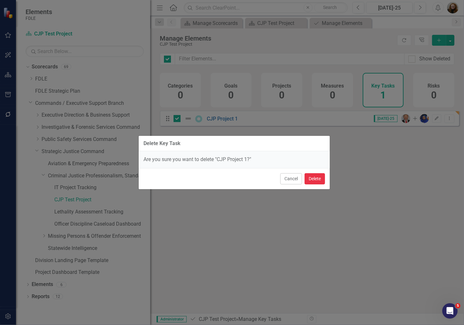
click at [312, 183] on button "Delete" at bounding box center [315, 178] width 20 height 11
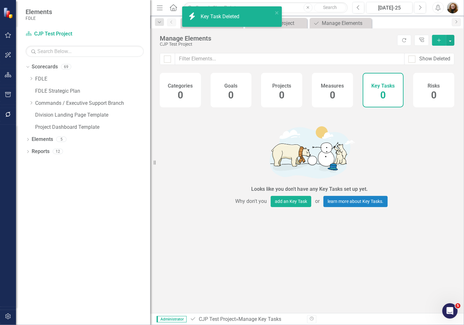
click at [280, 100] on span "0" at bounding box center [281, 95] width 5 height 11
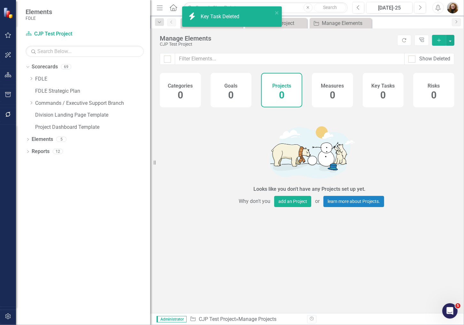
click at [438, 42] on icon "Add" at bounding box center [440, 40] width 6 height 4
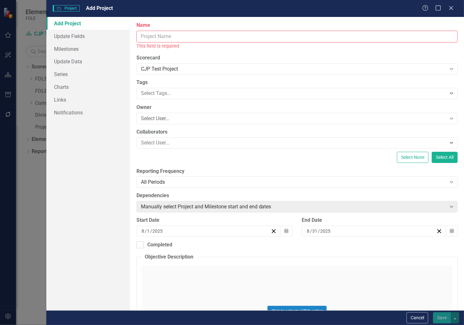
click at [182, 34] on input "Name" at bounding box center [297, 37] width 321 height 12
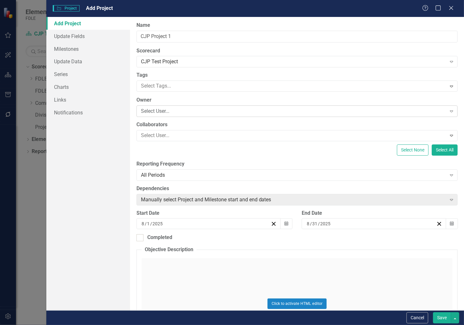
click at [162, 110] on div "Select User..." at bounding box center [294, 111] width 306 height 7
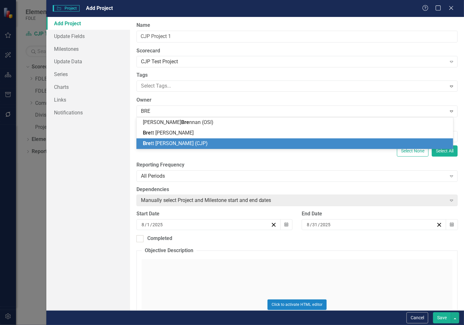
click at [165, 142] on span "Bre tt [PERSON_NAME] (CJP)" at bounding box center [175, 143] width 65 height 6
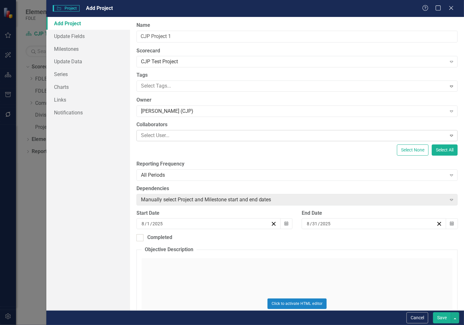
click at [158, 136] on div at bounding box center [292, 135] width 308 height 9
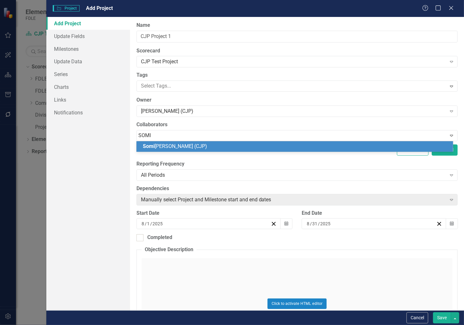
click at [179, 145] on span "[PERSON_NAME] (CJP)" at bounding box center [175, 146] width 64 height 6
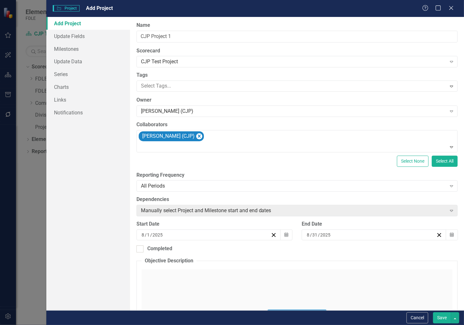
click at [442, 316] on button "Save" at bounding box center [442, 317] width 18 height 11
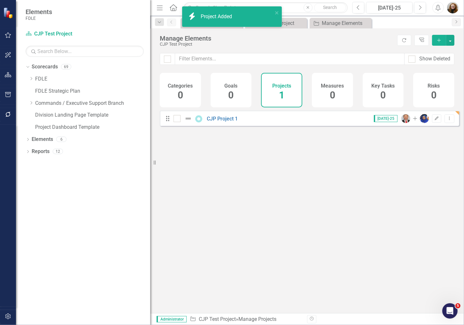
drag, startPoint x: 421, startPoint y: 218, endPoint x: 425, endPoint y: 228, distance: 11.2
click at [421, 218] on div "Looks like you don't have any Projects set up yet. Why don't you add an Project…" at bounding box center [310, 204] width 300 height 187
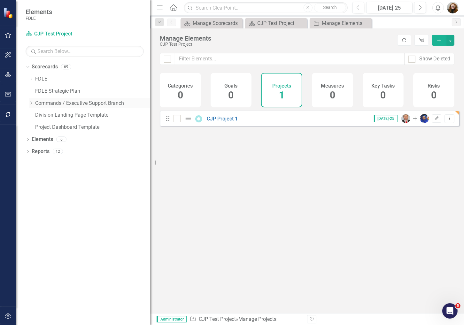
click at [29, 103] on icon "Dropdown" at bounding box center [31, 103] width 5 height 4
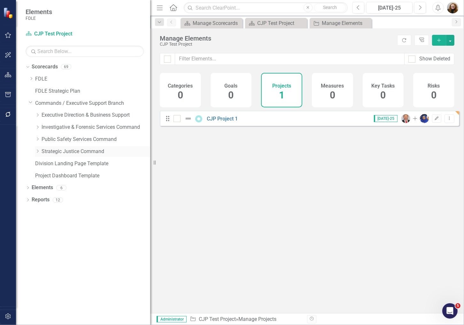
click at [36, 152] on icon "Dropdown" at bounding box center [37, 151] width 5 height 4
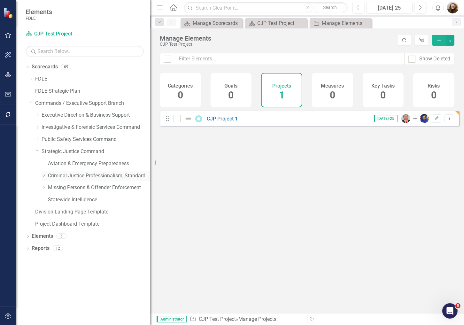
click at [45, 176] on icon at bounding box center [44, 175] width 2 height 3
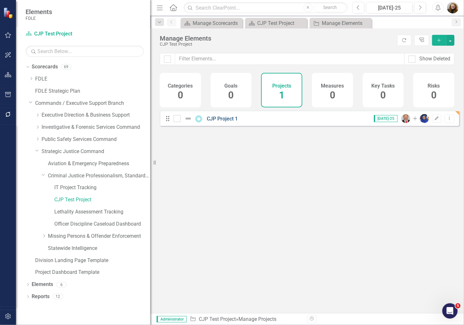
click at [222, 122] on link "CJP Project 1" at bounding box center [222, 119] width 31 height 6
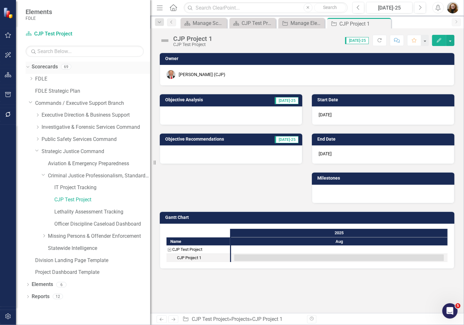
click at [49, 68] on link "Scorecards" at bounding box center [45, 66] width 26 height 7
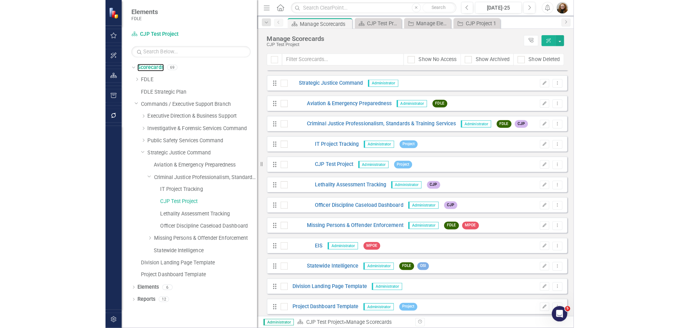
scroll to position [1146, 0]
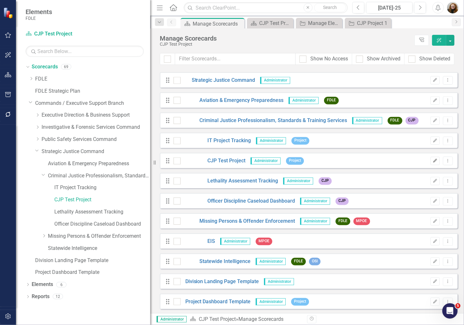
click at [433, 160] on icon "Edit" at bounding box center [435, 161] width 5 height 4
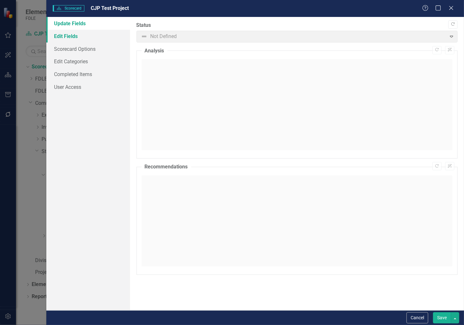
click at [58, 39] on link "Edit Fields" at bounding box center [87, 36] width 83 height 13
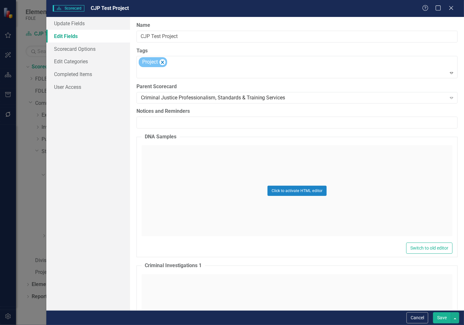
click at [440, 317] on button "Save" at bounding box center [442, 317] width 18 height 11
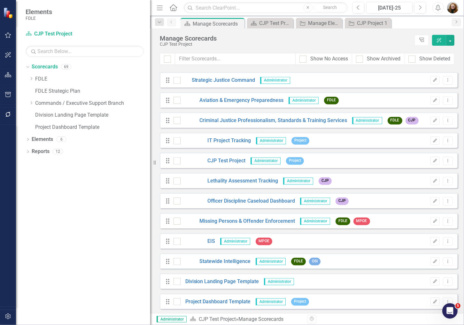
click at [222, 153] on div "Drag CJP Test Project Administrator Project Edit Dropdown Menu" at bounding box center [309, 160] width 298 height 15
click at [223, 143] on link "IT Project Tracking" at bounding box center [216, 140] width 71 height 7
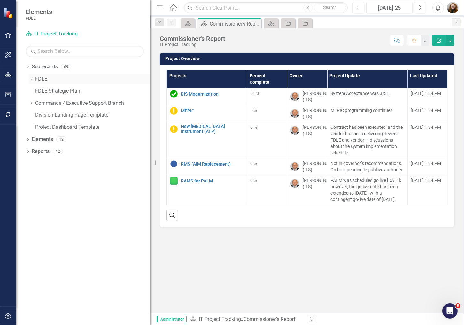
click at [32, 81] on div "Dropdown" at bounding box center [31, 78] width 5 height 5
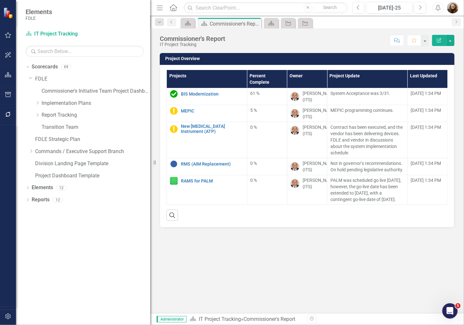
click at [9, 317] on icon "button" at bounding box center [8, 316] width 7 height 5
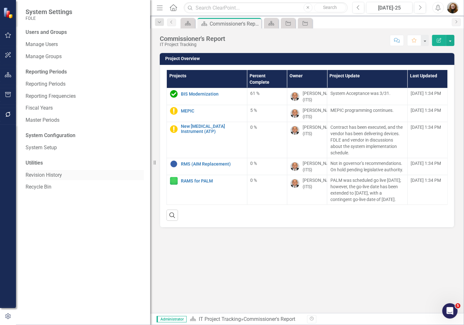
click at [45, 178] on link "Revision History" at bounding box center [85, 175] width 118 height 7
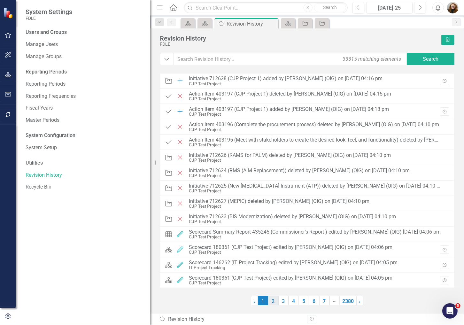
click at [273, 304] on link "2" at bounding box center [273, 301] width 10 height 11
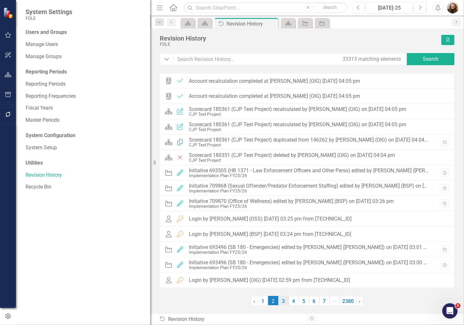
click at [280, 302] on link "3" at bounding box center [284, 301] width 10 height 11
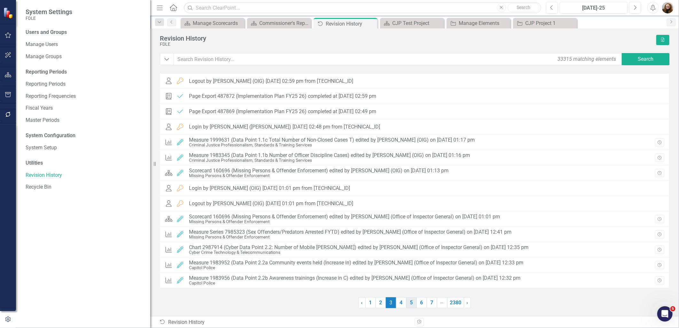
click at [411, 306] on link "5" at bounding box center [412, 302] width 10 height 11
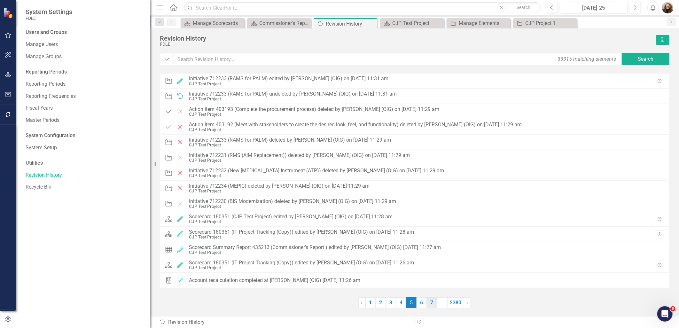
click at [420, 303] on link "6" at bounding box center [422, 302] width 10 height 11
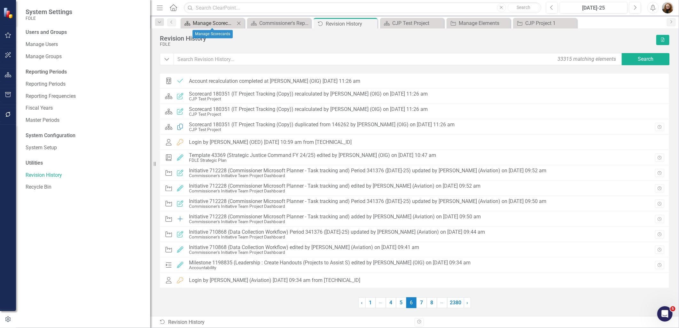
click at [197, 24] on div "Manage Scorecards" at bounding box center [214, 23] width 42 height 8
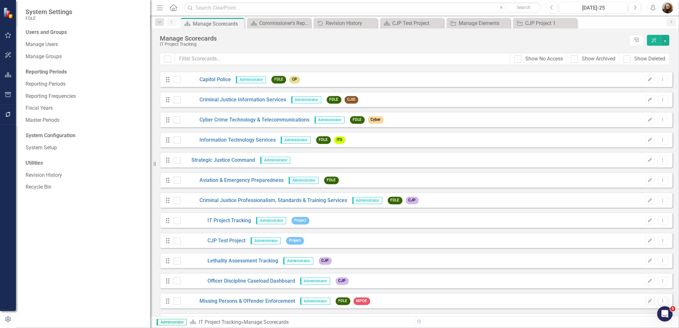
scroll to position [1102, 0]
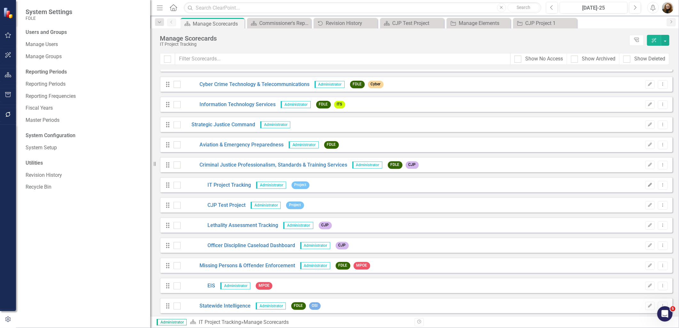
click at [649, 186] on icon "button" at bounding box center [651, 185] width 4 height 4
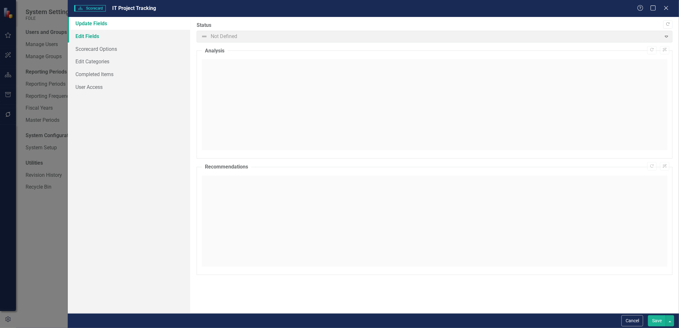
click at [89, 37] on link "Edit Fields" at bounding box center [129, 36] width 122 height 13
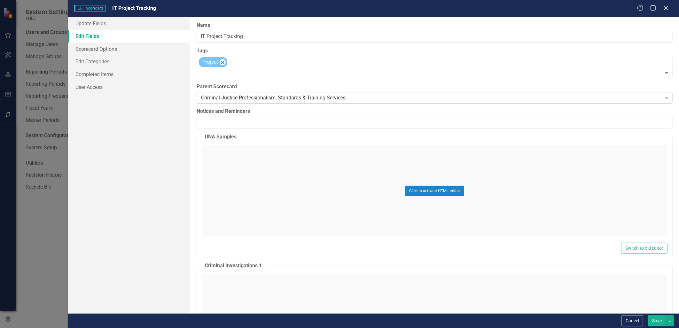
click at [254, 97] on div "Criminal Justice Professionalism, Standards & Training Services" at bounding box center [431, 97] width 461 height 7
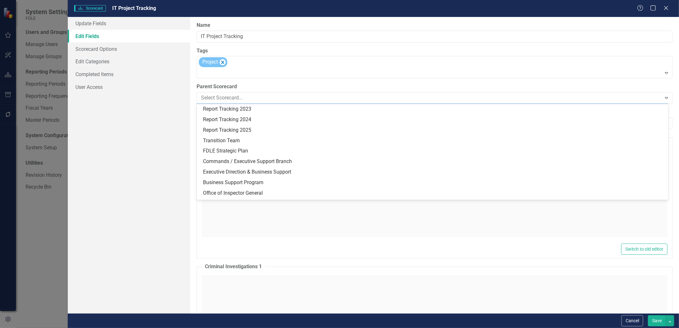
scroll to position [0, 0]
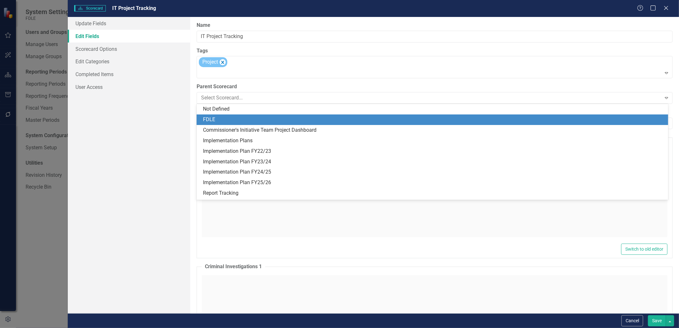
click at [218, 120] on div "FDLE" at bounding box center [434, 119] width 462 height 7
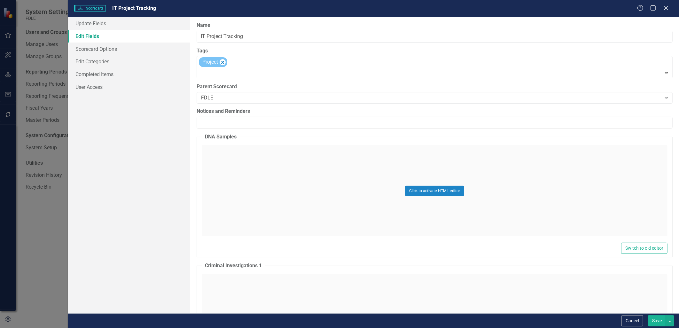
click at [657, 321] on button "Save" at bounding box center [657, 320] width 18 height 11
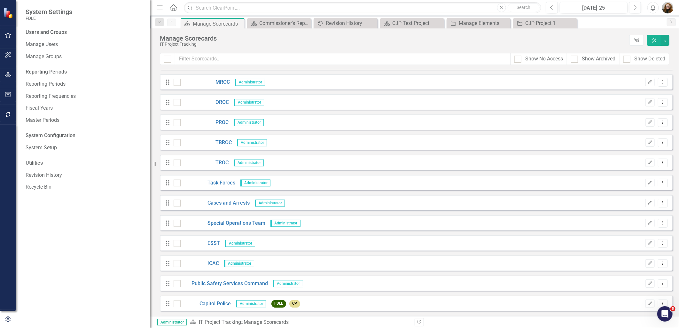
scroll to position [993, 0]
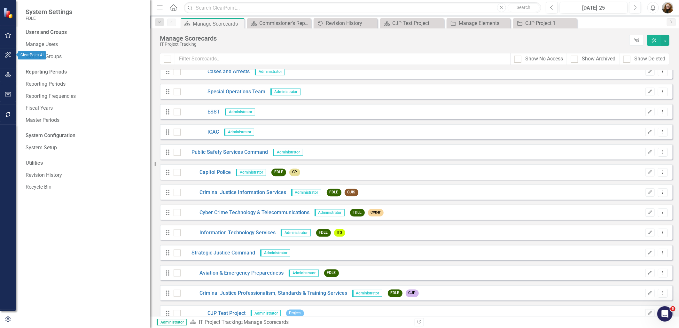
click at [5, 56] on icon "button" at bounding box center [8, 54] width 7 height 5
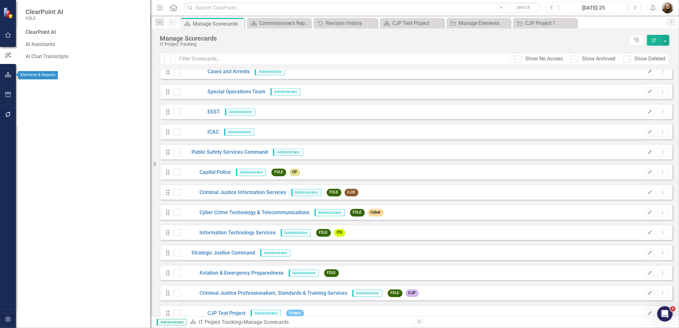
click at [5, 73] on icon "button" at bounding box center [8, 74] width 7 height 5
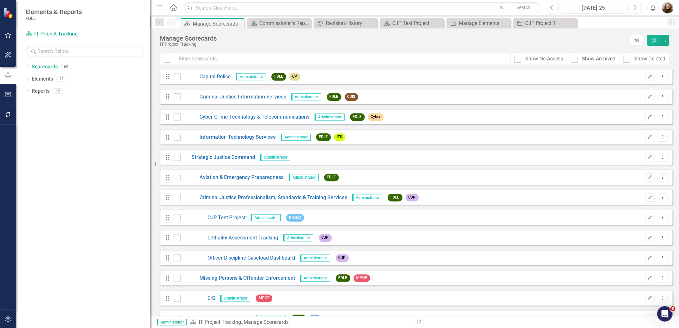
scroll to position [1143, 0]
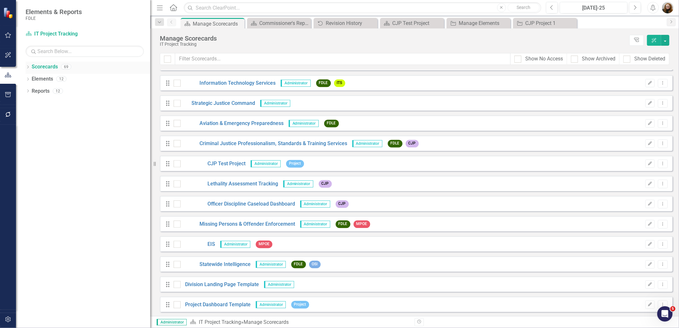
click at [30, 68] on div "Dropdown Scorecards 69" at bounding box center [88, 68] width 125 height 12
click at [29, 68] on icon "Dropdown" at bounding box center [28, 68] width 4 height 4
click at [29, 100] on div "Dropdown Commands / Executive Support Branch" at bounding box center [90, 103] width 122 height 11
click at [33, 104] on icon "Dropdown" at bounding box center [31, 103] width 5 height 4
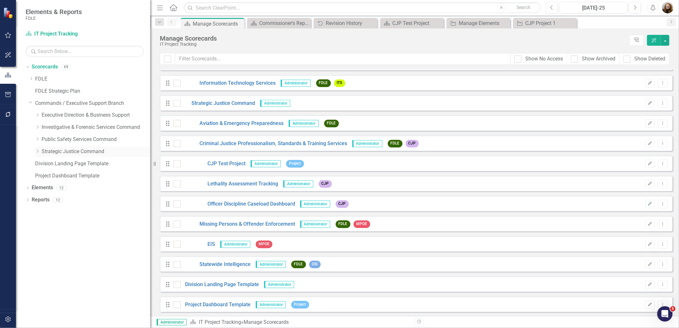
click at [36, 152] on icon "Dropdown" at bounding box center [37, 151] width 5 height 4
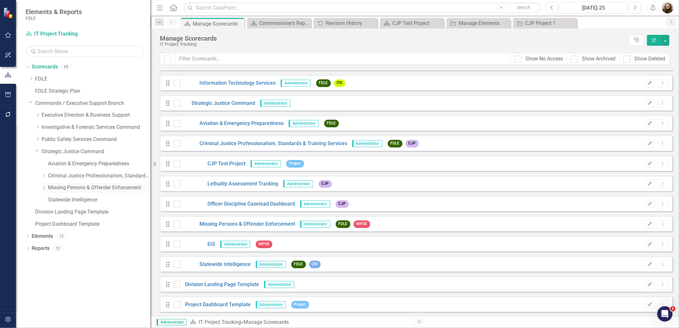
drag, startPoint x: 43, startPoint y: 187, endPoint x: 43, endPoint y: 184, distance: 3.5
click at [43, 187] on icon "Dropdown" at bounding box center [44, 188] width 5 height 4
click at [43, 177] on icon "Dropdown" at bounding box center [44, 176] width 5 height 4
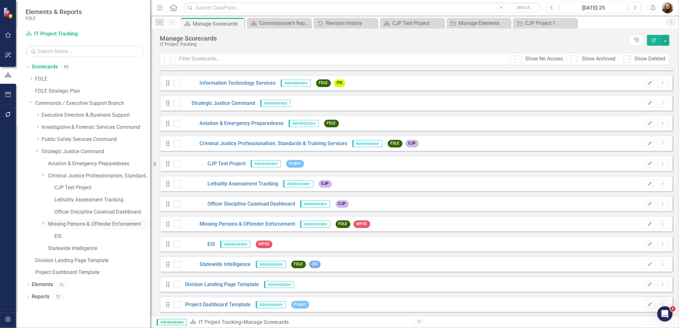
click at [44, 223] on icon "Dropdown" at bounding box center [44, 223] width 4 height 5
click at [70, 191] on link "CJP Test Project" at bounding box center [102, 187] width 96 height 7
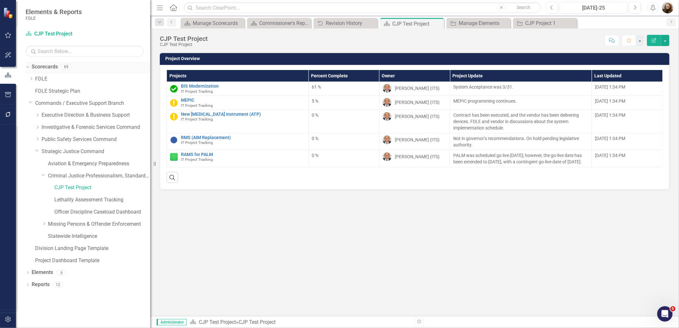
click at [42, 70] on link "Scorecards" at bounding box center [45, 66] width 26 height 7
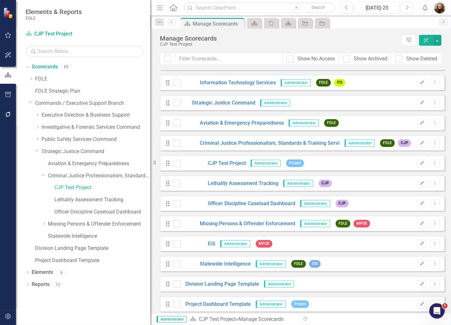
scroll to position [1146, 0]
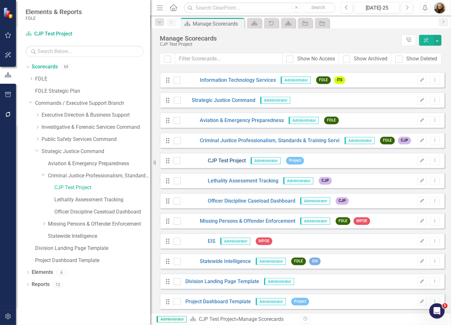
click at [233, 162] on link "CJP Test Project" at bounding box center [213, 160] width 65 height 7
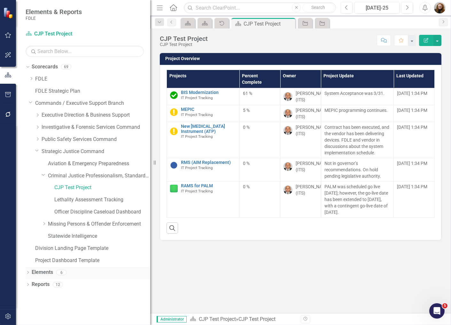
click at [29, 274] on icon "Dropdown" at bounding box center [28, 274] width 4 height 4
click at [53, 288] on link "Project Projects" at bounding box center [49, 284] width 28 height 7
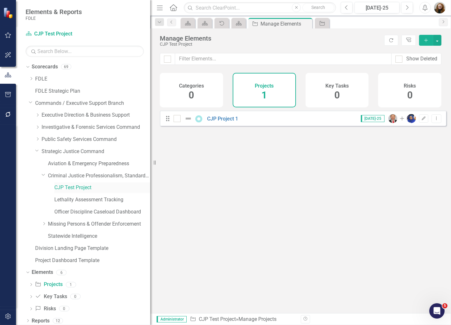
click at [77, 186] on link "CJP Test Project" at bounding box center [102, 187] width 96 height 7
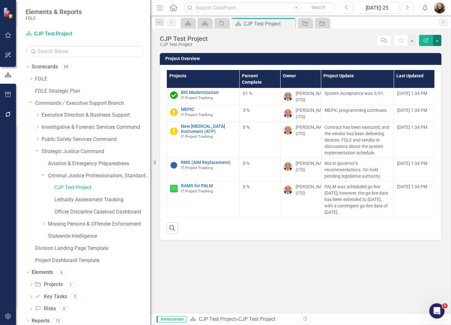
click at [436, 42] on button "button" at bounding box center [437, 40] width 8 height 11
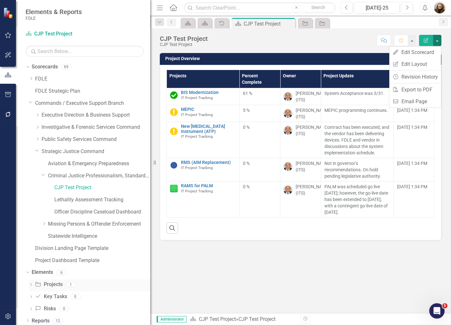
click at [29, 287] on icon "Dropdown" at bounding box center [31, 286] width 4 height 4
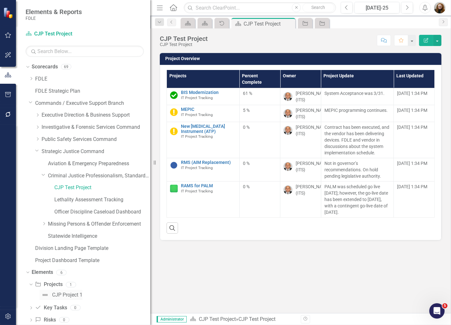
click at [65, 293] on div "CJP Project 1" at bounding box center [67, 295] width 30 height 6
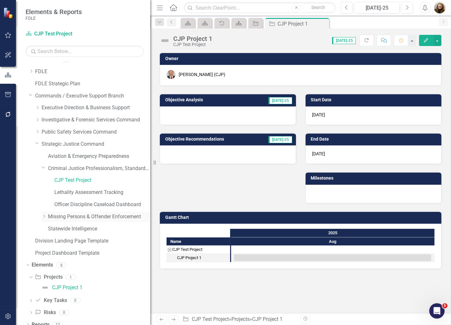
scroll to position [14, 0]
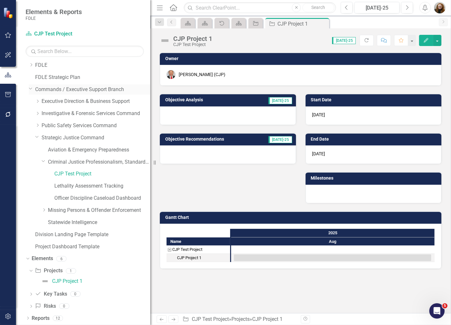
click at [29, 88] on icon "Dropdown" at bounding box center [31, 88] width 4 height 5
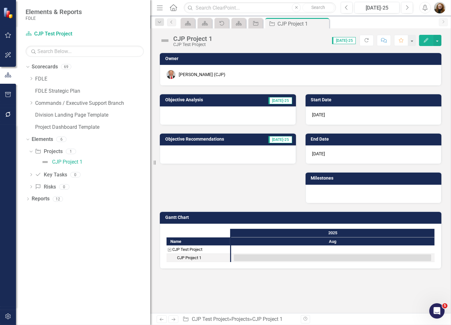
scroll to position [0, 0]
click at [28, 69] on icon "Dropdown" at bounding box center [27, 66] width 4 height 4
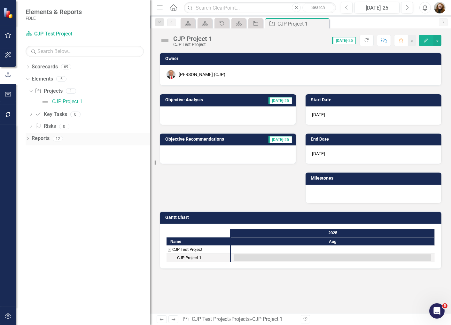
click at [28, 138] on icon "Dropdown" at bounding box center [28, 140] width 4 height 4
click at [30, 91] on icon at bounding box center [30, 91] width 3 height 2
click at [26, 81] on icon "Dropdown" at bounding box center [27, 78] width 4 height 4
click at [31, 138] on icon at bounding box center [31, 137] width 2 height 3
click at [32, 103] on icon "Dropdown" at bounding box center [30, 103] width 4 height 4
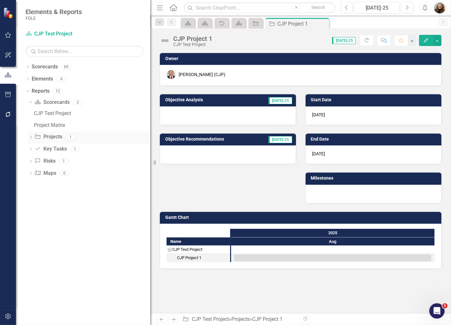
click at [30, 138] on icon "Dropdown" at bounding box center [30, 138] width 4 height 4
click at [40, 89] on link "Reports" at bounding box center [41, 91] width 18 height 7
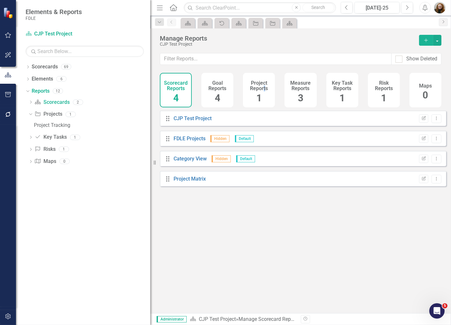
click at [265, 89] on h4 "Project Reports" at bounding box center [259, 85] width 24 height 11
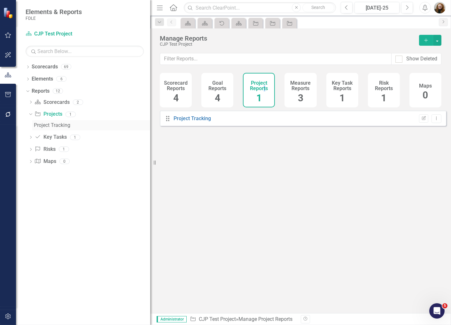
click at [42, 122] on link "Project Tracking" at bounding box center [91, 125] width 118 height 10
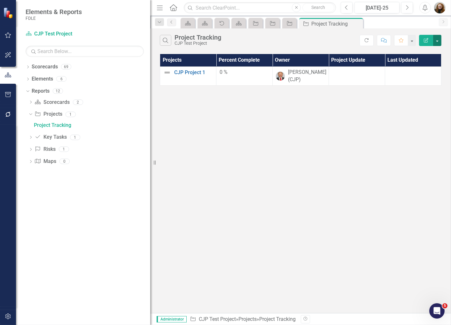
click at [435, 41] on button "button" at bounding box center [437, 40] width 8 height 11
click at [429, 50] on link "Edit Report Edit Report" at bounding box center [416, 52] width 51 height 12
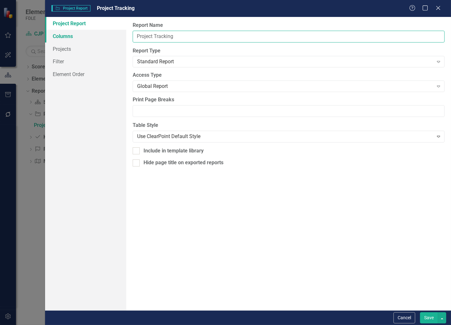
drag, startPoint x: 178, startPoint y: 39, endPoint x: 87, endPoint y: 41, distance: 90.9
click at [86, 41] on div "Project Report Columns Projects Filter Element Order Report Name Project Tracki…" at bounding box center [248, 164] width 406 height 294
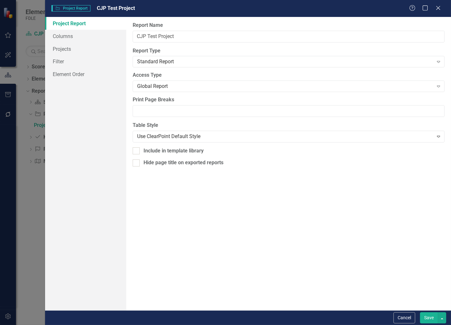
click at [430, 318] on button "Save" at bounding box center [429, 317] width 18 height 11
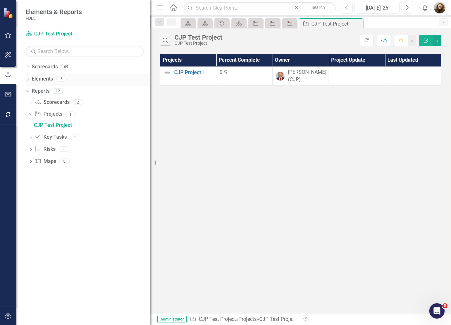
click at [28, 80] on icon "Dropdown" at bounding box center [28, 80] width 4 height 4
click at [30, 93] on icon "Dropdown" at bounding box center [31, 92] width 4 height 4
click at [50, 140] on div "Reports 12" at bounding box center [91, 139] width 119 height 12
click at [49, 139] on link "Reports" at bounding box center [41, 138] width 18 height 7
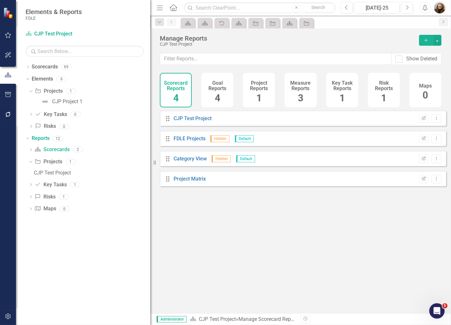
click at [257, 89] on h4 "Project Reports" at bounding box center [259, 85] width 24 height 11
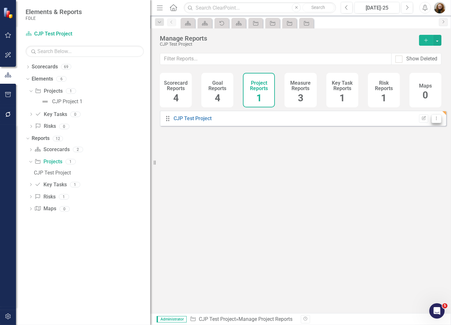
click at [434, 121] on icon "Dropdown Menu" at bounding box center [436, 118] width 5 height 4
click at [423, 167] on link "Trash Delete Report" at bounding box center [410, 169] width 53 height 12
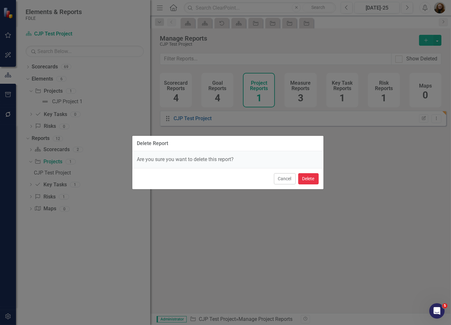
click at [303, 181] on button "Delete" at bounding box center [308, 178] width 20 height 11
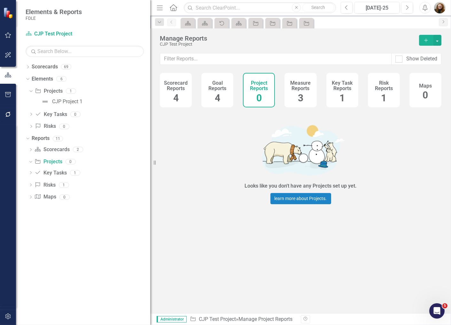
click at [429, 155] on div "Looks like you don't have any Projects set up yet. learn more about Projects." at bounding box center [300, 162] width 301 height 103
click at [50, 101] on link "CJP Project 1" at bounding box center [61, 102] width 43 height 10
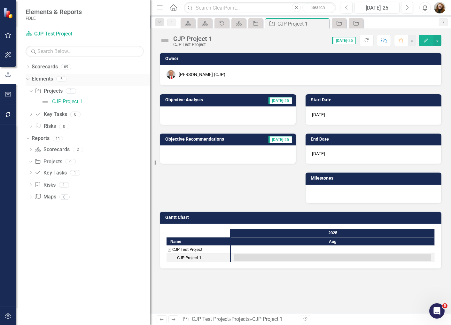
click at [27, 79] on icon "Dropdown" at bounding box center [27, 78] width 4 height 4
click at [27, 71] on div "Dropdown Scorecards 69" at bounding box center [88, 68] width 125 height 12
click at [30, 68] on icon "Dropdown" at bounding box center [28, 68] width 4 height 4
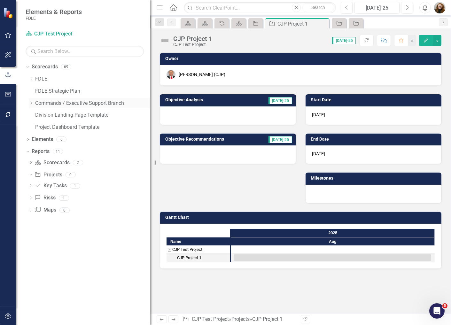
click at [31, 102] on icon at bounding box center [32, 102] width 2 height 3
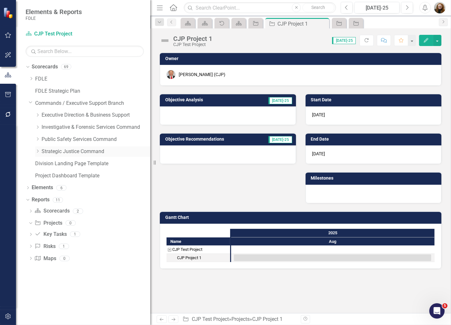
click at [36, 152] on icon "Dropdown" at bounding box center [37, 151] width 5 height 4
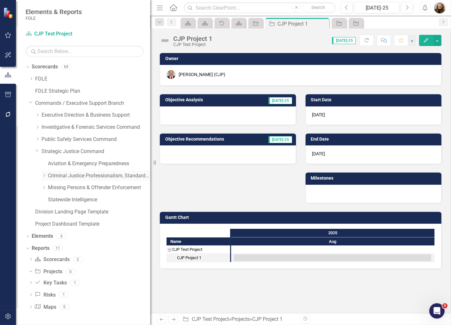
click at [44, 176] on icon "Dropdown" at bounding box center [44, 176] width 5 height 4
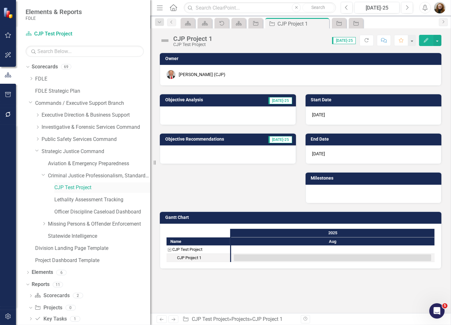
click at [68, 188] on link "CJP Test Project" at bounding box center [102, 187] width 96 height 7
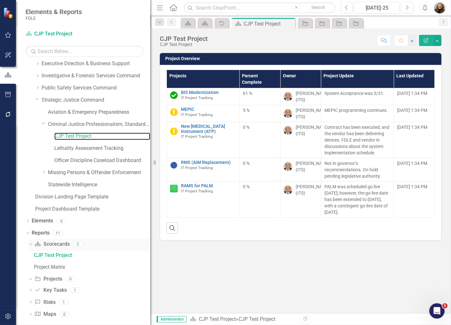
scroll to position [57, 0]
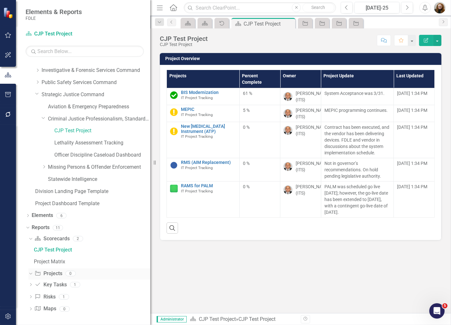
click at [57, 276] on link "Project Projects" at bounding box center [49, 273] width 28 height 7
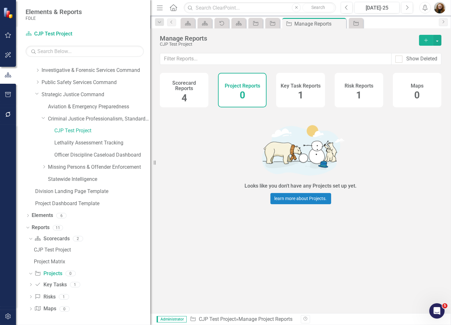
click at [429, 39] on icon "Add" at bounding box center [426, 40] width 6 height 4
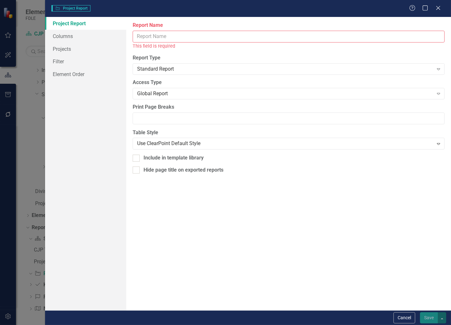
click at [153, 32] on input "Report Name" at bounding box center [289, 37] width 312 height 12
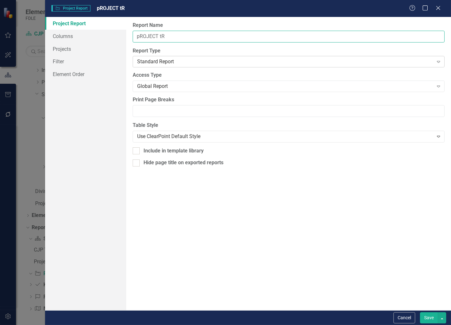
type input "Project Tracking"
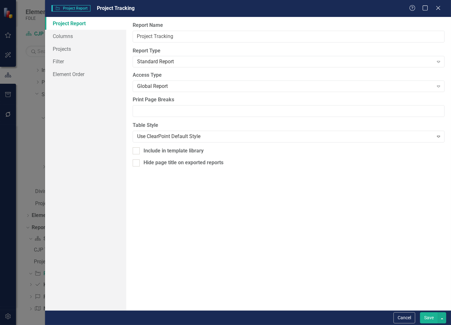
click at [429, 319] on button "Save" at bounding box center [429, 317] width 18 height 11
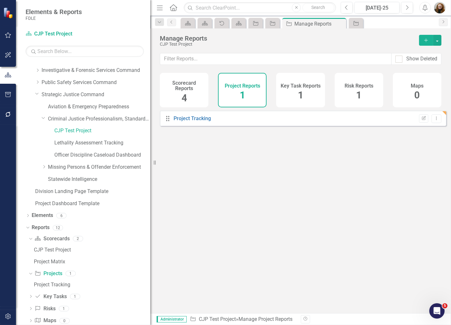
click at [338, 280] on div "Drag Project Tracking Edit Report Dropdown Menu" at bounding box center [300, 210] width 301 height 198
click at [437, 43] on button "button" at bounding box center [437, 40] width 8 height 11
click at [378, 201] on div "Drag Project Tracking Edit Report Dropdown Menu" at bounding box center [300, 210] width 301 height 198
drag, startPoint x: 363, startPoint y: 205, endPoint x: 408, endPoint y: 132, distance: 85.4
click at [367, 198] on div "Drag Project Tracking Edit Report Dropdown Menu" at bounding box center [300, 210] width 301 height 198
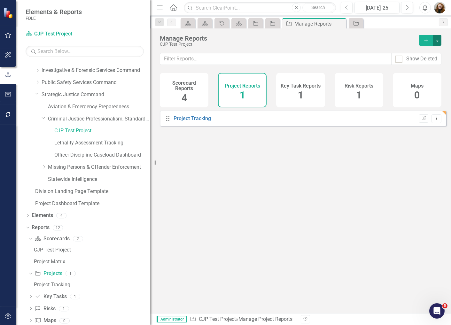
click at [438, 43] on button "button" at bounding box center [437, 40] width 8 height 11
click at [366, 203] on div "Drag Project Tracking Edit Report Dropdown Menu" at bounding box center [300, 210] width 301 height 198
drag, startPoint x: 275, startPoint y: 23, endPoint x: 261, endPoint y: 23, distance: 14.1
click at [275, 23] on icon "Project" at bounding box center [273, 23] width 6 height 5
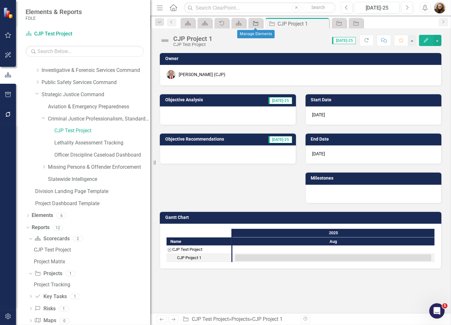
click at [260, 22] on link "Project" at bounding box center [255, 23] width 11 height 8
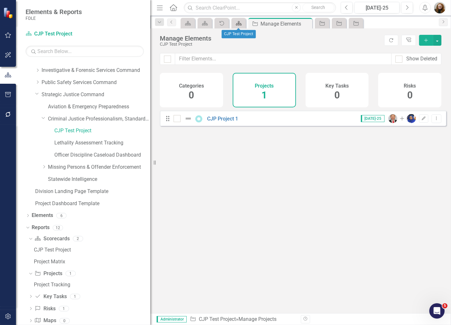
click at [244, 23] on link "Scorecard" at bounding box center [238, 23] width 11 height 8
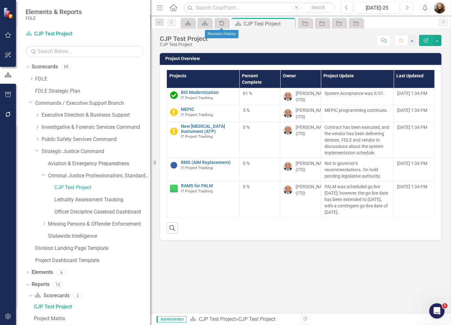
click at [219, 24] on icon "Audit Log" at bounding box center [222, 23] width 6 height 5
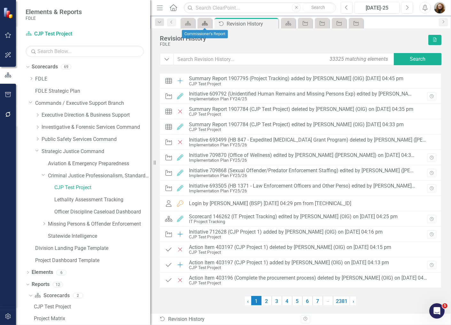
click at [206, 24] on icon at bounding box center [205, 23] width 6 height 4
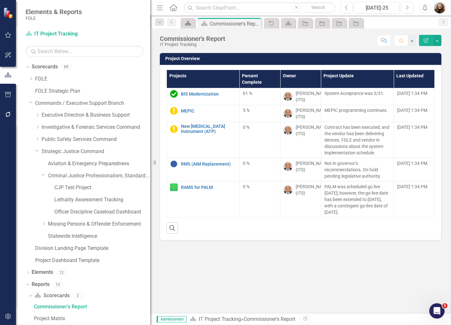
click at [186, 25] on icon at bounding box center [188, 23] width 6 height 4
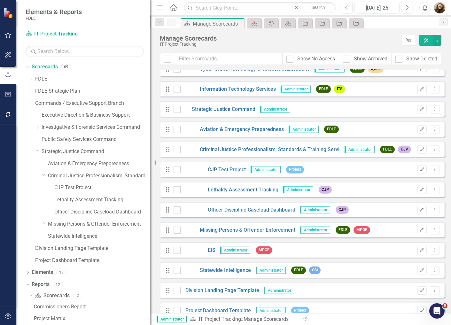
scroll to position [1146, 0]
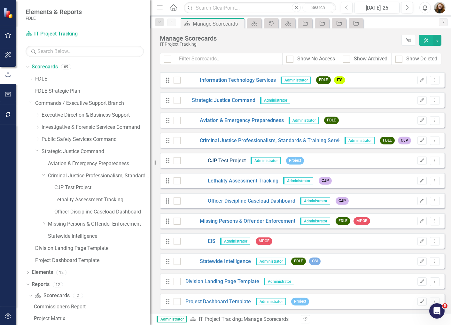
click at [242, 158] on link "CJP Test Project" at bounding box center [213, 160] width 65 height 7
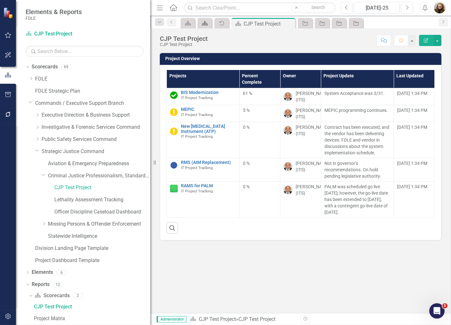
click at [207, 23] on icon "Scorecard" at bounding box center [205, 23] width 6 height 5
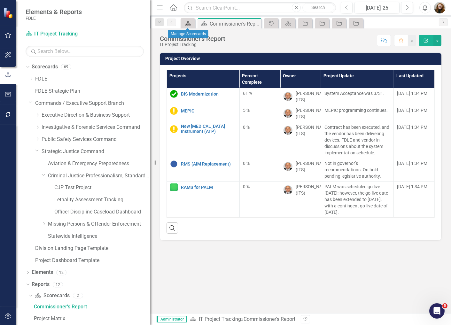
click at [186, 22] on icon "Scorecard" at bounding box center [188, 23] width 6 height 5
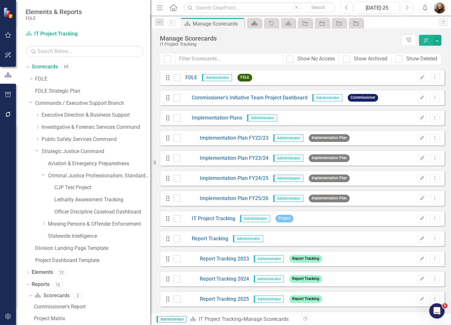
click at [258, 23] on link "Scorecard" at bounding box center [254, 23] width 11 height 8
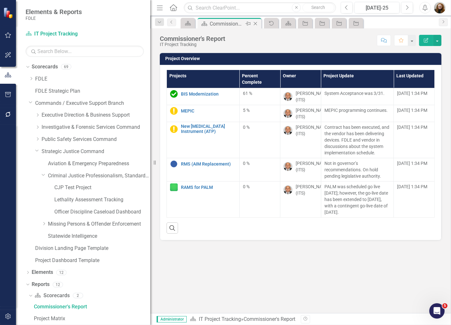
click at [257, 23] on icon "Close" at bounding box center [255, 23] width 6 height 5
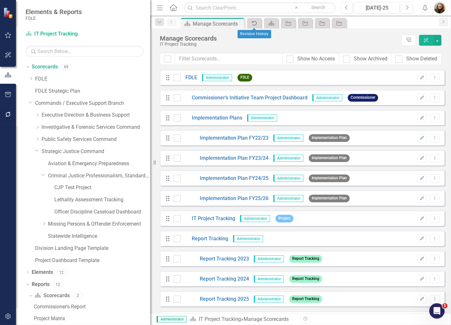
click at [254, 21] on icon "Audit Log" at bounding box center [254, 23] width 6 height 5
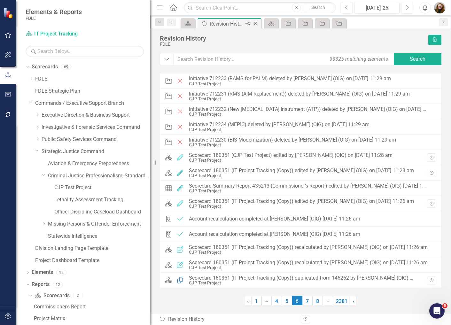
click at [255, 24] on icon "Close" at bounding box center [255, 23] width 6 height 5
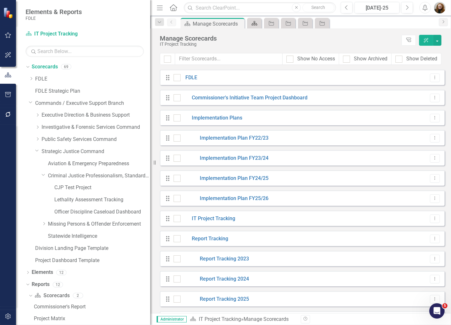
click at [256, 23] on icon "Scorecard" at bounding box center [254, 23] width 6 height 5
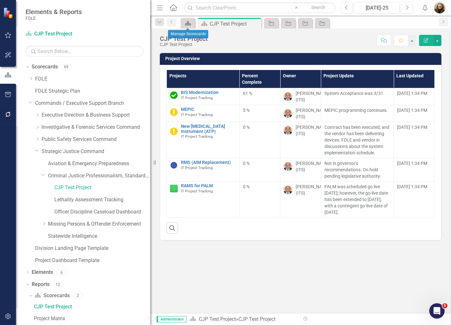
click at [190, 26] on icon "Scorecard" at bounding box center [188, 23] width 6 height 5
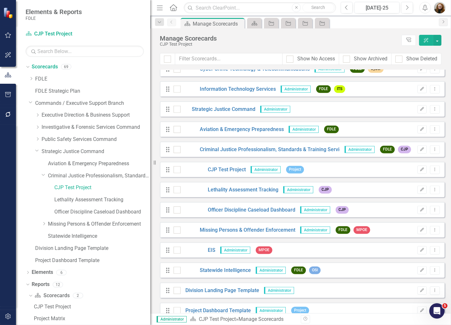
scroll to position [1146, 0]
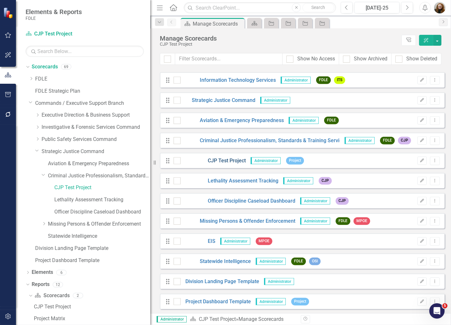
click at [238, 159] on link "CJP Test Project" at bounding box center [213, 160] width 65 height 7
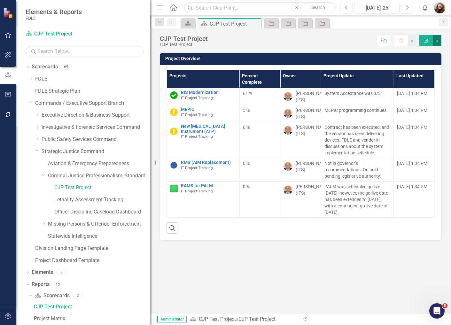
click at [438, 42] on button "button" at bounding box center [437, 40] width 8 height 11
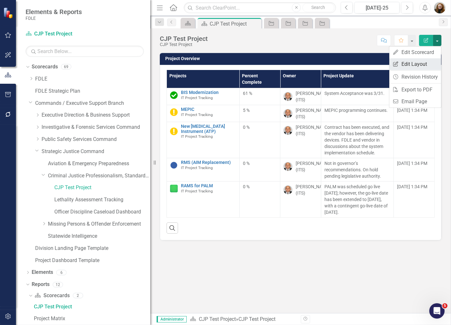
click at [427, 63] on link "Edit Report Edit Layout" at bounding box center [416, 64] width 52 height 12
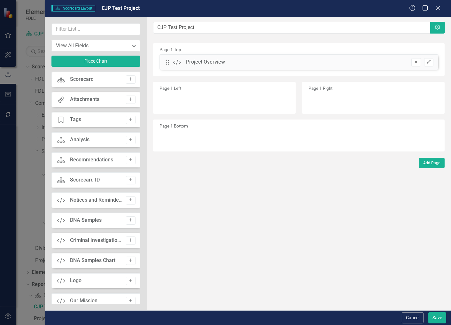
click at [416, 63] on icon "Remove" at bounding box center [416, 62] width 5 height 4
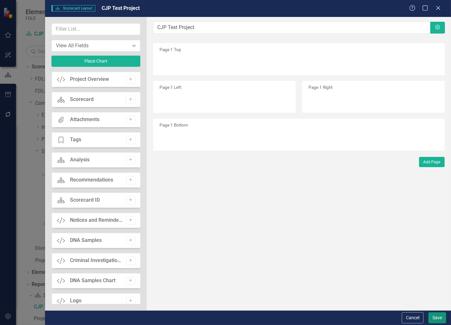
click at [436, 321] on button "Save" at bounding box center [438, 317] width 18 height 11
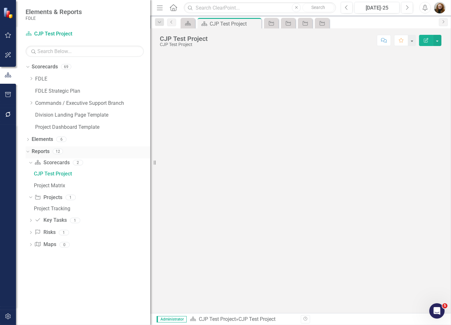
click at [28, 153] on icon "Dropdown" at bounding box center [27, 151] width 4 height 4
click at [271, 23] on icon "Project" at bounding box center [271, 23] width 6 height 5
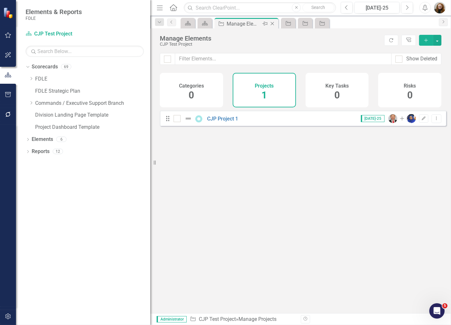
click at [275, 23] on icon "Close" at bounding box center [272, 23] width 6 height 5
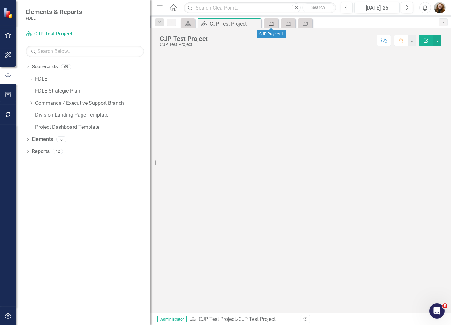
click at [276, 23] on link "Project" at bounding box center [271, 23] width 11 height 8
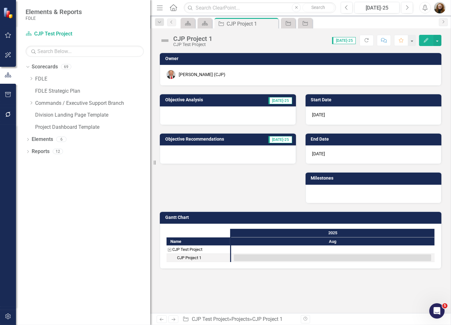
click at [0, 0] on div "Close" at bounding box center [0, 0] width 0 height 0
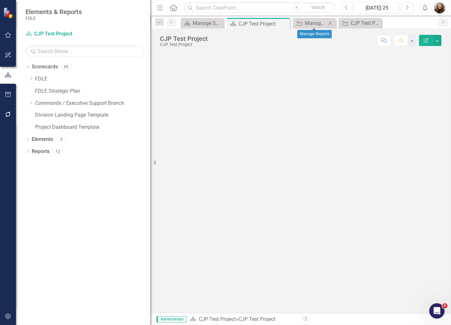
click at [332, 23] on icon "Close" at bounding box center [330, 23] width 6 height 5
click at [357, 23] on icon "Close" at bounding box center [359, 23] width 6 height 5
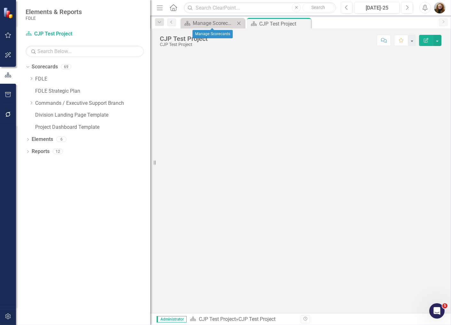
click at [239, 22] on icon "Close" at bounding box center [239, 23] width 6 height 5
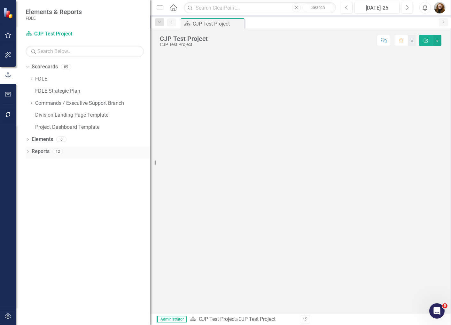
click at [26, 154] on icon "Dropdown" at bounding box center [28, 153] width 4 height 4
click at [52, 174] on div "CJP Test Project" at bounding box center [92, 174] width 116 height 6
click at [29, 139] on div "Dropdown Elements 6" at bounding box center [88, 140] width 125 height 12
click at [30, 139] on icon "Dropdown" at bounding box center [28, 140] width 4 height 4
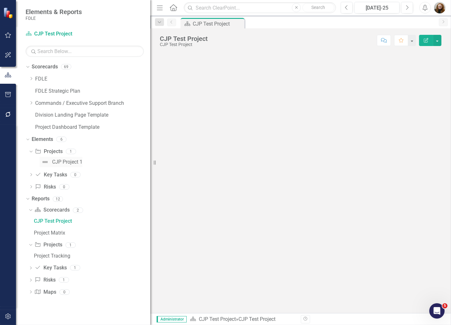
drag, startPoint x: 57, startPoint y: 165, endPoint x: 63, endPoint y: 164, distance: 5.8
click at [58, 165] on link "CJP Project 1" at bounding box center [61, 162] width 43 height 10
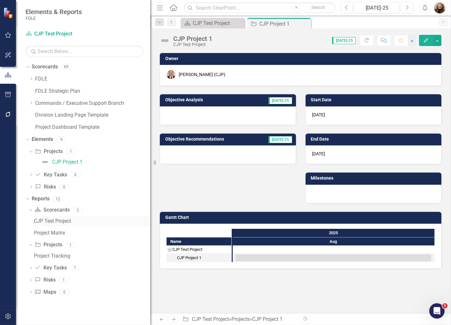
click at [67, 222] on div "CJP Test Project" at bounding box center [92, 221] width 116 height 6
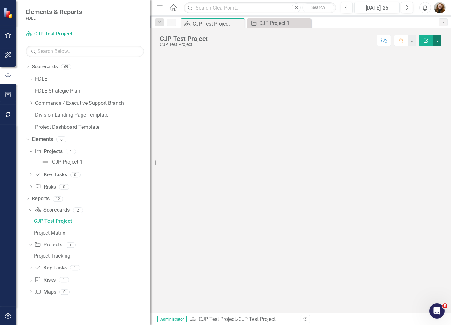
click at [438, 42] on button "button" at bounding box center [437, 40] width 8 height 11
click at [421, 61] on link "Edit Report Edit Layout" at bounding box center [416, 64] width 52 height 12
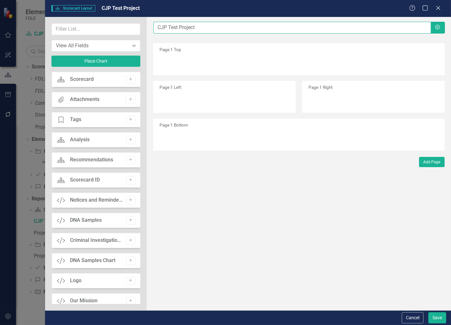
drag, startPoint x: 210, startPoint y: 28, endPoint x: 168, endPoint y: 34, distance: 42.3
click at [168, 34] on div "The fields (or pods) that are available for you to include on the detail page a…" at bounding box center [299, 164] width 304 height 294
click at [171, 29] on input "CJP Test Project" at bounding box center [293, 28] width 278 height 12
click at [204, 26] on input "CJP Project" at bounding box center [293, 28] width 278 height 12
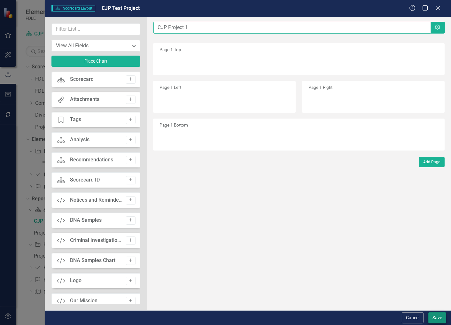
type input "CJP Project 1"
click at [443, 319] on button "Save" at bounding box center [438, 317] width 18 height 11
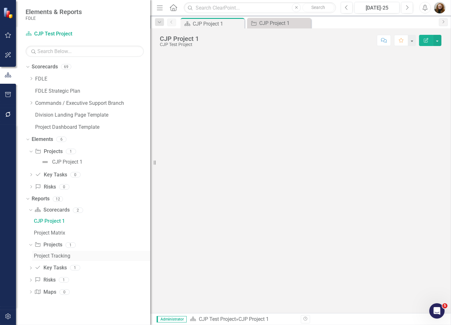
click at [59, 255] on div "Project Tracking" at bounding box center [92, 256] width 116 height 6
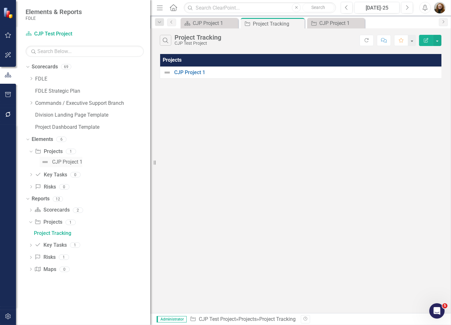
click at [68, 160] on div "CJP Project 1" at bounding box center [67, 162] width 30 height 6
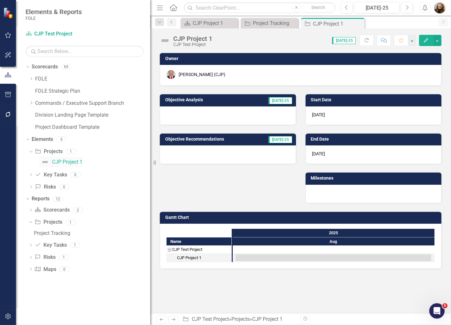
click at [53, 161] on div "CJP Project 1" at bounding box center [67, 162] width 30 height 6
click at [31, 107] on div "Dropdown Commands / Executive Support Branch" at bounding box center [90, 103] width 122 height 11
click at [30, 103] on icon "Dropdown" at bounding box center [31, 103] width 5 height 4
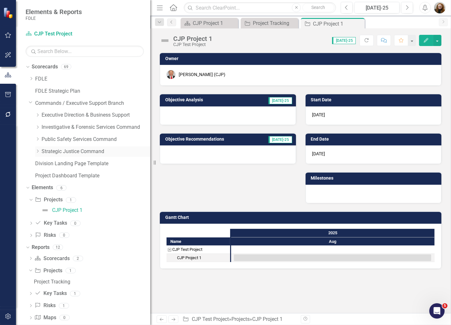
click at [37, 153] on icon "Dropdown" at bounding box center [37, 151] width 5 height 4
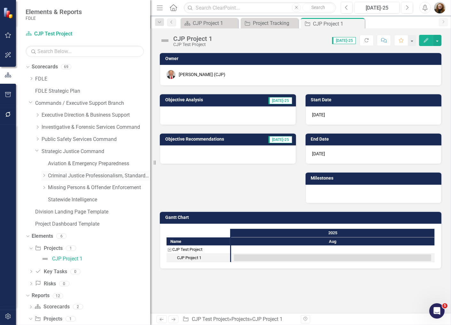
click at [62, 179] on link "Criminal Justice Professionalism, Standards & Training Services" at bounding box center [99, 175] width 102 height 7
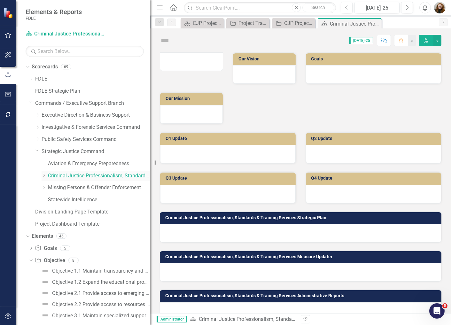
click at [43, 177] on icon "Dropdown" at bounding box center [44, 176] width 5 height 4
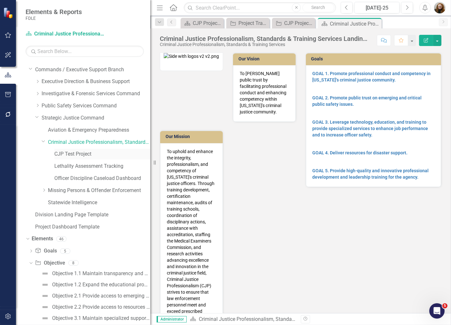
scroll to position [30, 0]
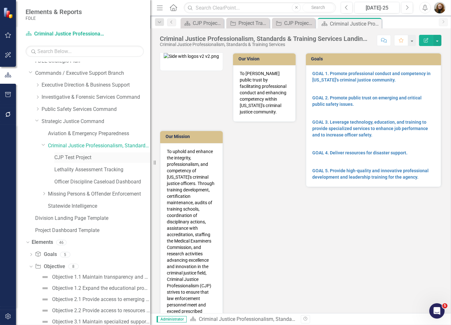
click at [81, 160] on link "CJP Test Project" at bounding box center [102, 157] width 96 height 7
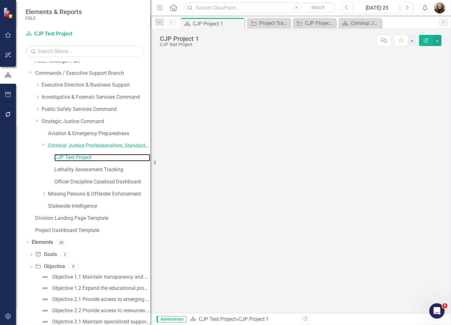
scroll to position [34, 0]
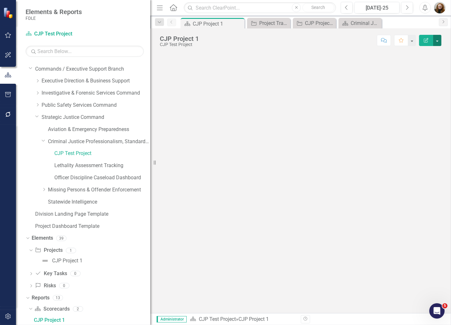
click at [437, 43] on button "button" at bounding box center [437, 40] width 8 height 11
click at [416, 68] on link "Edit Report Edit Layout" at bounding box center [416, 64] width 52 height 12
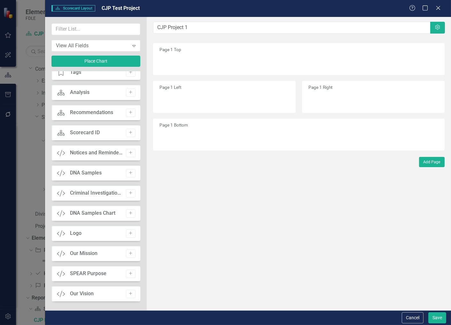
scroll to position [213, 0]
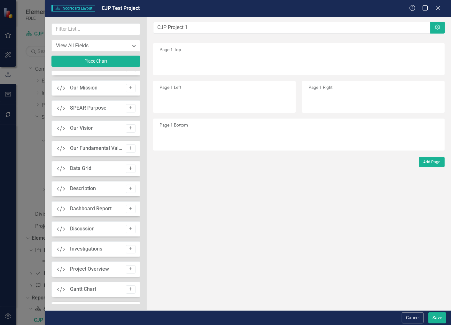
click at [130, 168] on icon "button" at bounding box center [130, 168] width 3 height 3
click at [439, 314] on button "Save" at bounding box center [438, 317] width 18 height 11
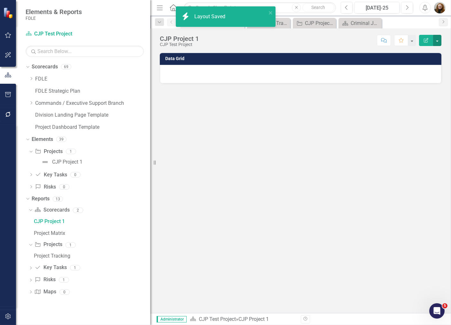
scroll to position [0, 0]
click at [437, 42] on button "button" at bounding box center [437, 40] width 8 height 11
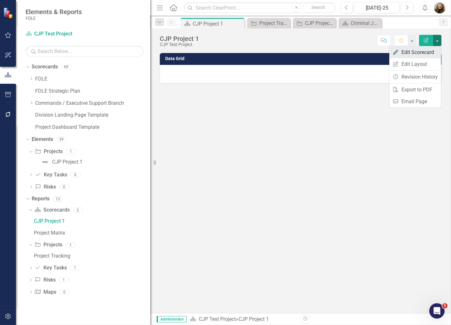
click at [421, 55] on link "Edit Edit Scorecard" at bounding box center [416, 52] width 52 height 12
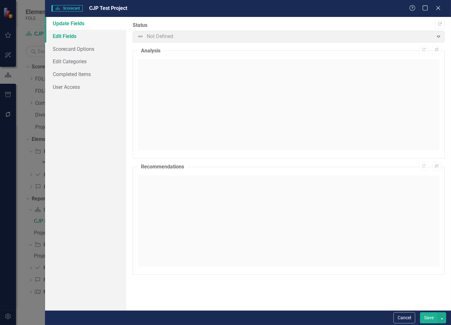
click at [78, 39] on link "Edit Fields" at bounding box center [85, 36] width 81 height 13
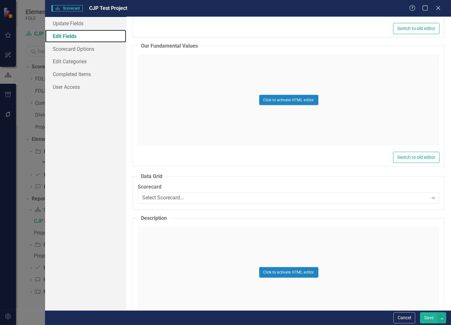
scroll to position [1031, 0]
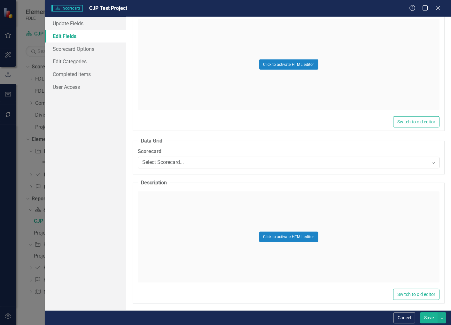
click at [212, 168] on div "Select Scorecard... Expand" at bounding box center [289, 163] width 302 height 12
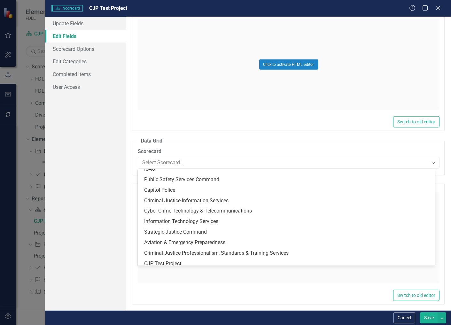
scroll to position [629, 0]
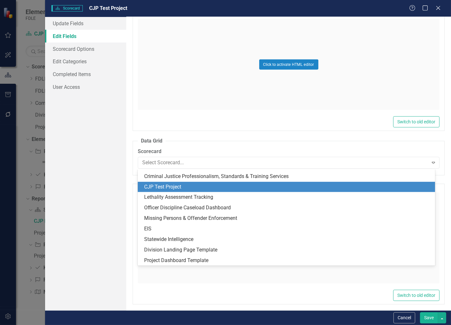
click at [174, 188] on div "CJP Test Project" at bounding box center [287, 187] width 287 height 7
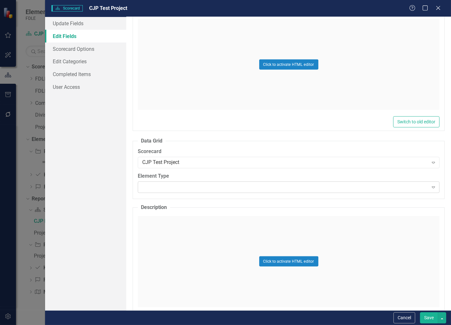
click at [428, 189] on div "Expand" at bounding box center [434, 187] width 12 height 10
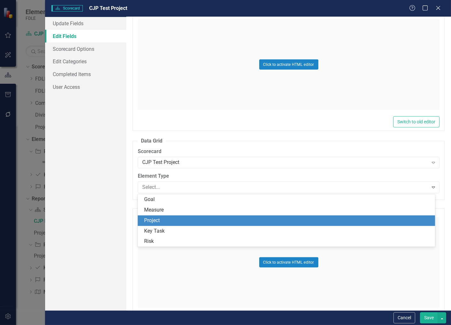
click at [383, 221] on div "Project" at bounding box center [287, 220] width 287 height 7
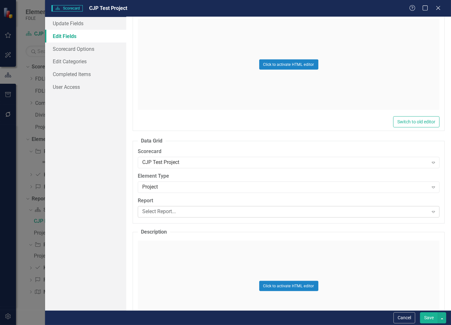
click at [356, 218] on div "Select Report... Expand" at bounding box center [289, 212] width 302 height 12
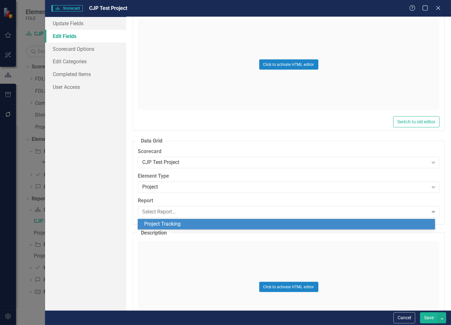
click at [316, 225] on div "Project Tracking" at bounding box center [287, 224] width 287 height 7
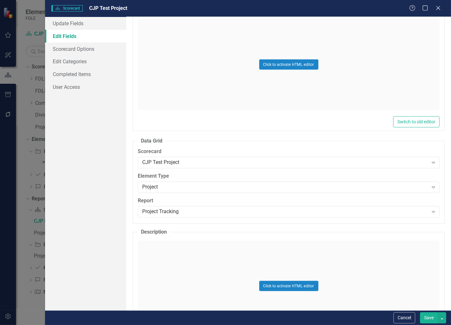
click at [430, 316] on button "Save" at bounding box center [429, 317] width 18 height 11
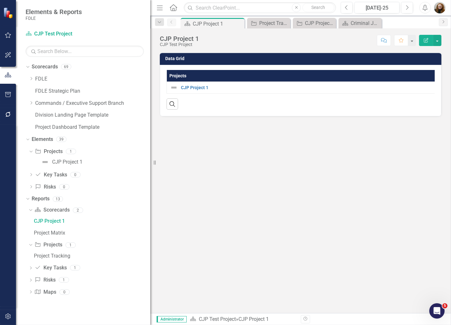
click at [29, 210] on icon "Dropdown" at bounding box center [30, 210] width 4 height 4
click at [27, 198] on icon "Dropdown" at bounding box center [27, 199] width 4 height 4
click at [30, 152] on icon "Dropdown" at bounding box center [30, 151] width 4 height 4
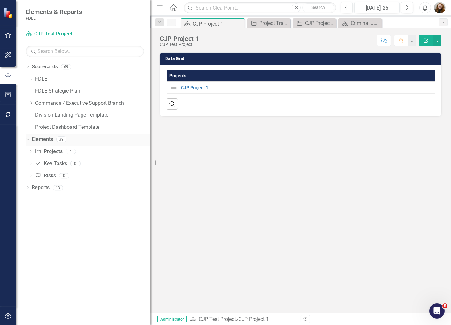
click at [29, 141] on div "Dropdown" at bounding box center [26, 139] width 5 height 4
click at [32, 103] on icon "Dropdown" at bounding box center [31, 103] width 5 height 4
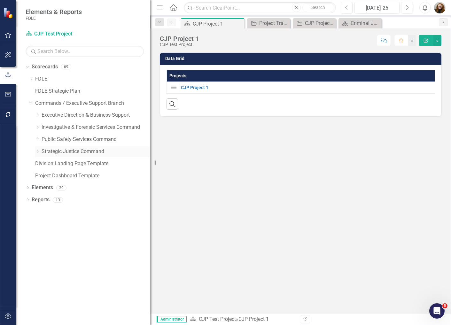
click at [37, 151] on icon "Dropdown" at bounding box center [37, 151] width 5 height 4
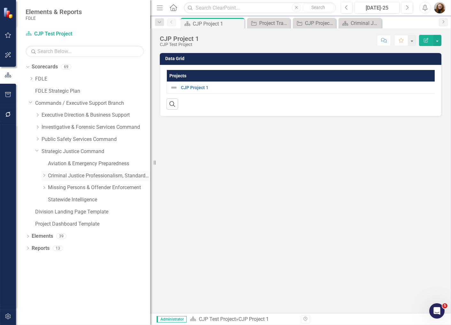
click at [43, 174] on icon "Dropdown" at bounding box center [44, 176] width 5 height 4
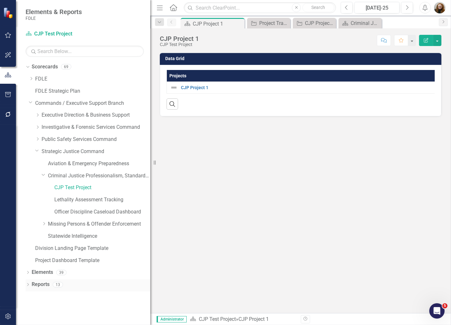
click at [27, 286] on icon "Dropdown" at bounding box center [28, 286] width 4 height 4
click at [30, 104] on icon "Dropdown" at bounding box center [31, 102] width 4 height 5
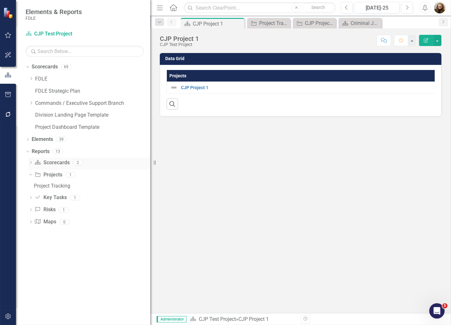
click at [30, 165] on icon "Dropdown" at bounding box center [30, 164] width 4 height 4
click at [56, 176] on div "CJP Project 1" at bounding box center [92, 174] width 116 height 6
click at [109, 258] on div "Dropdown Scorecards 69 Dropdown FDLE Commissioner's Initiative Team Project Das…" at bounding box center [83, 194] width 134 height 264
click at [445, 8] on img "button" at bounding box center [440, 8] width 12 height 12
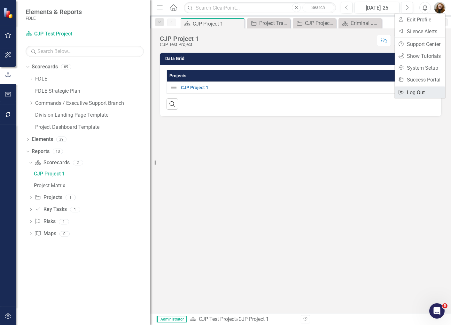
click at [432, 93] on link "Logout Log Out" at bounding box center [420, 93] width 51 height 12
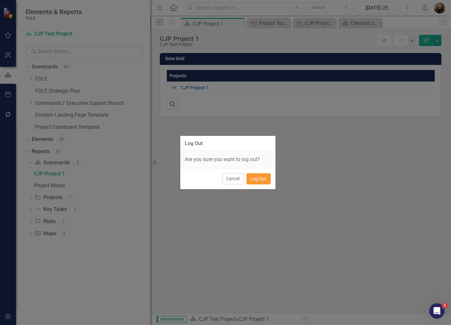
click at [259, 176] on button "Log Out" at bounding box center [259, 178] width 24 height 11
